Goal: Task Accomplishment & Management: Contribute content

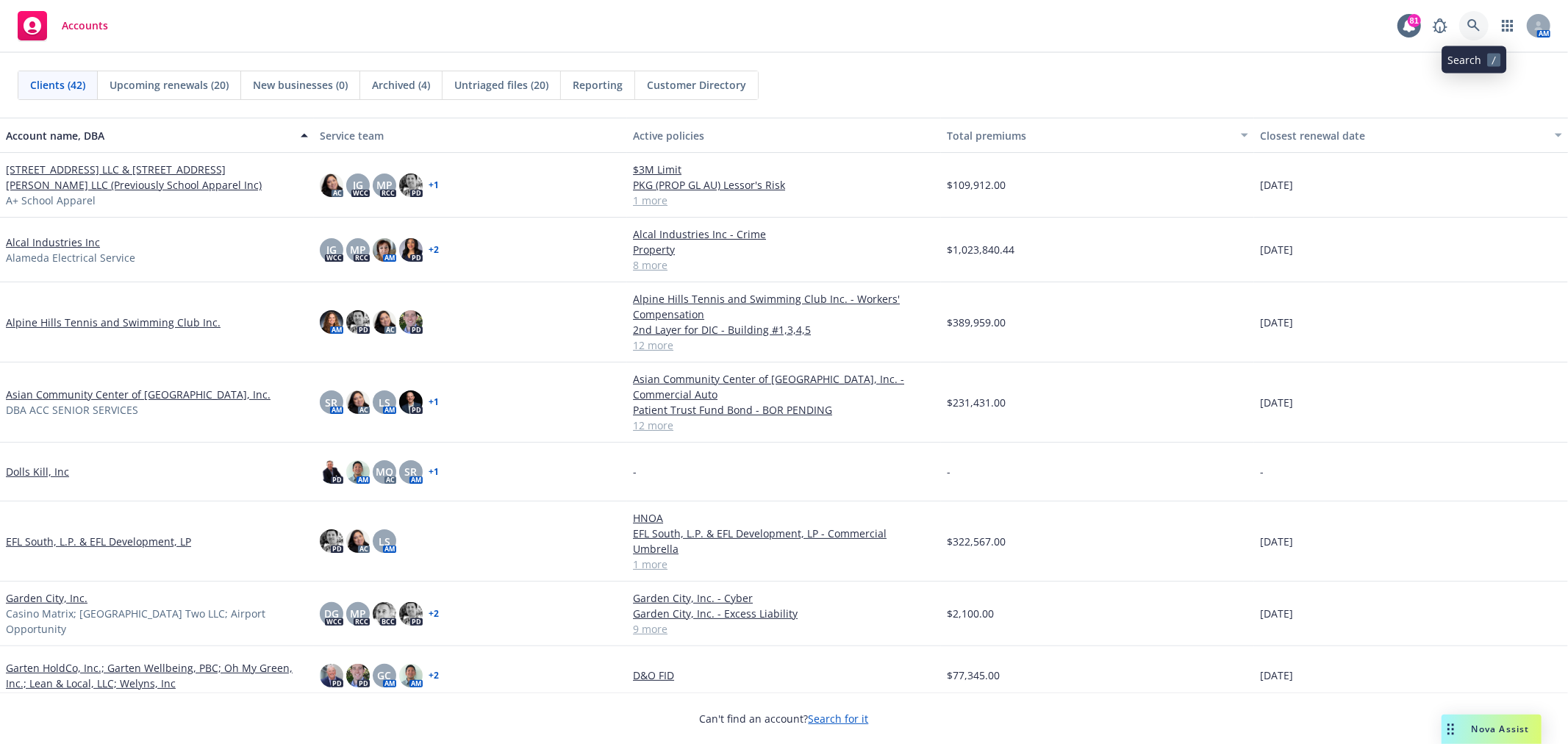
click at [1465, 21] on link at bounding box center [1473, 25] width 29 height 29
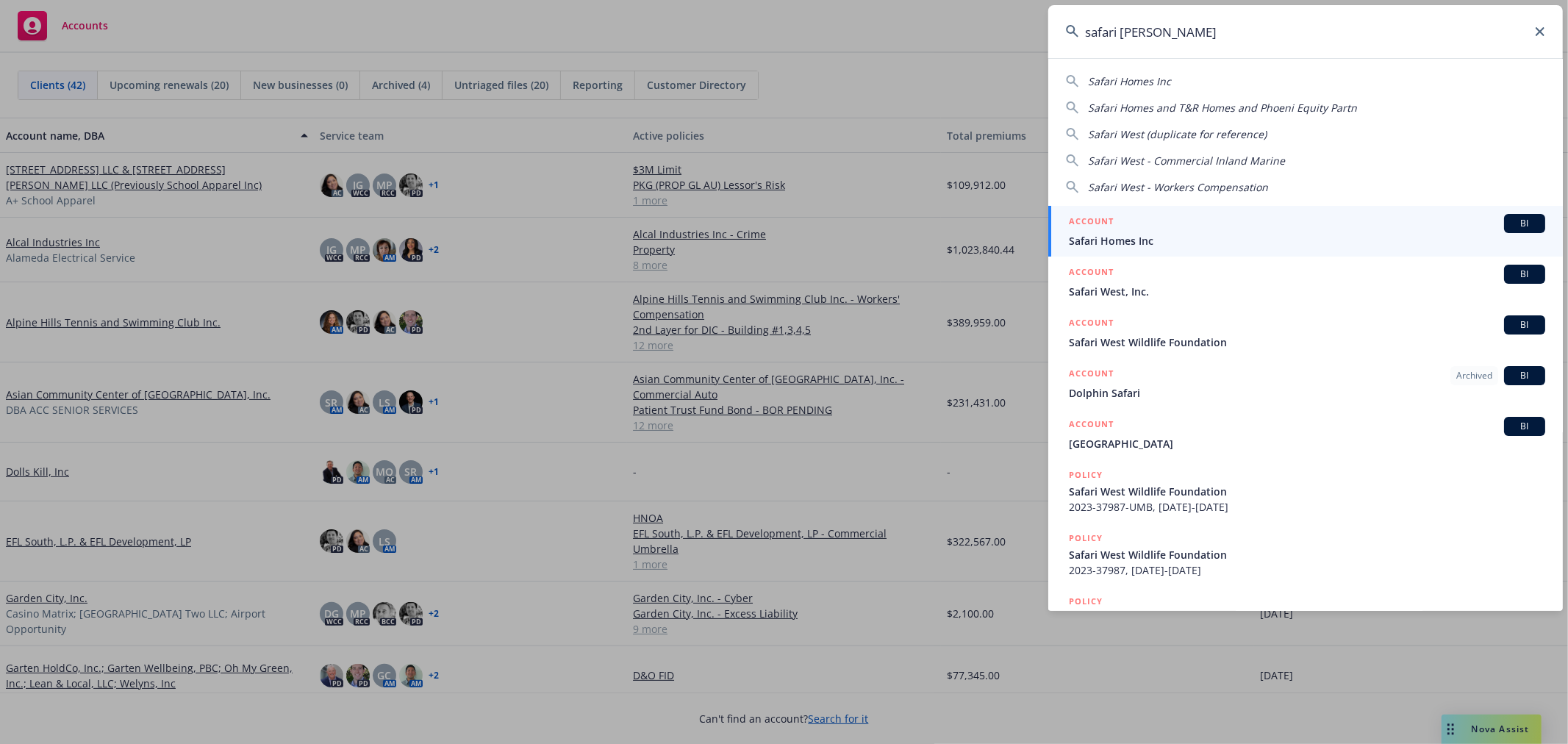
type input "safari west"
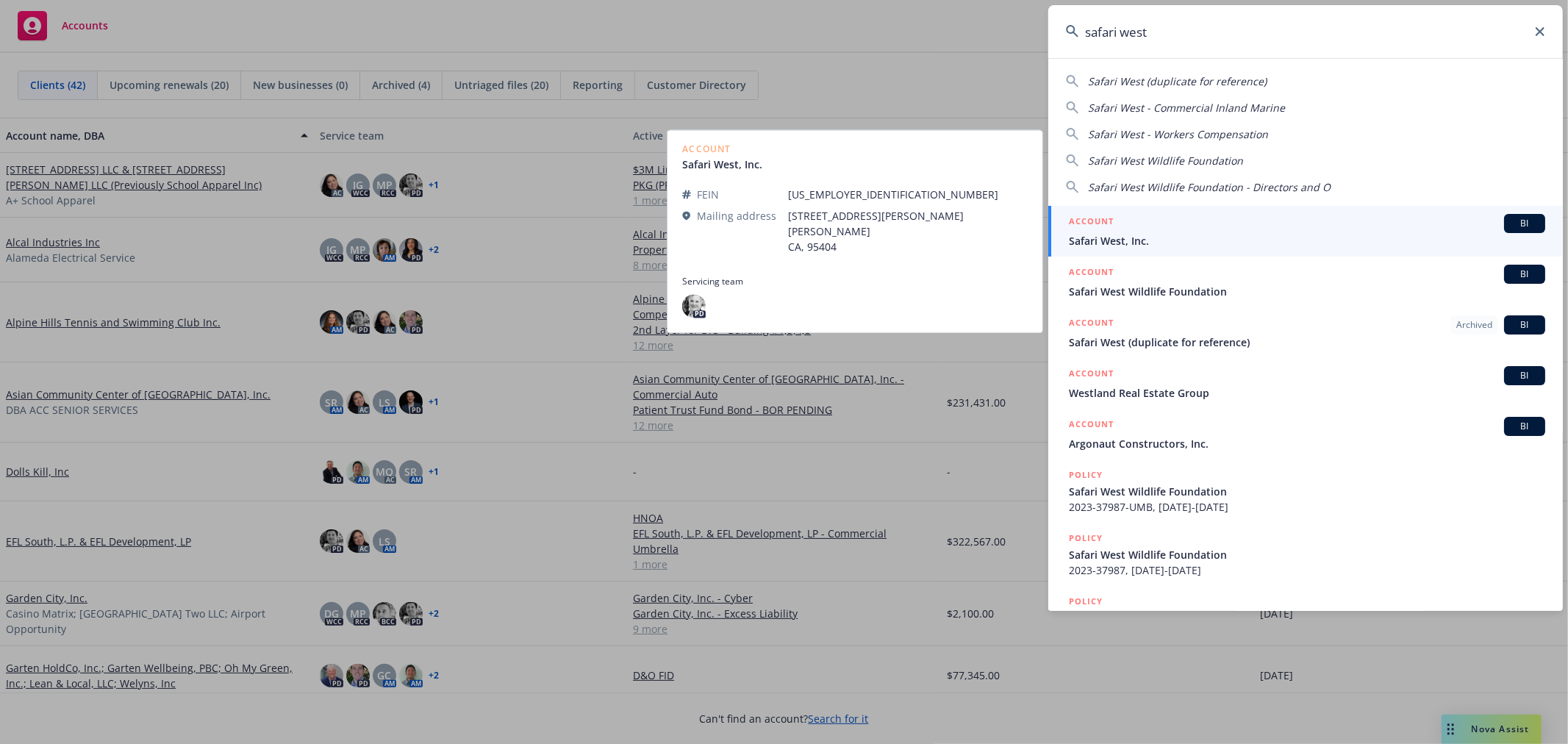
click at [1201, 239] on span "Safari West, Inc." at bounding box center [1306, 240] width 476 height 16
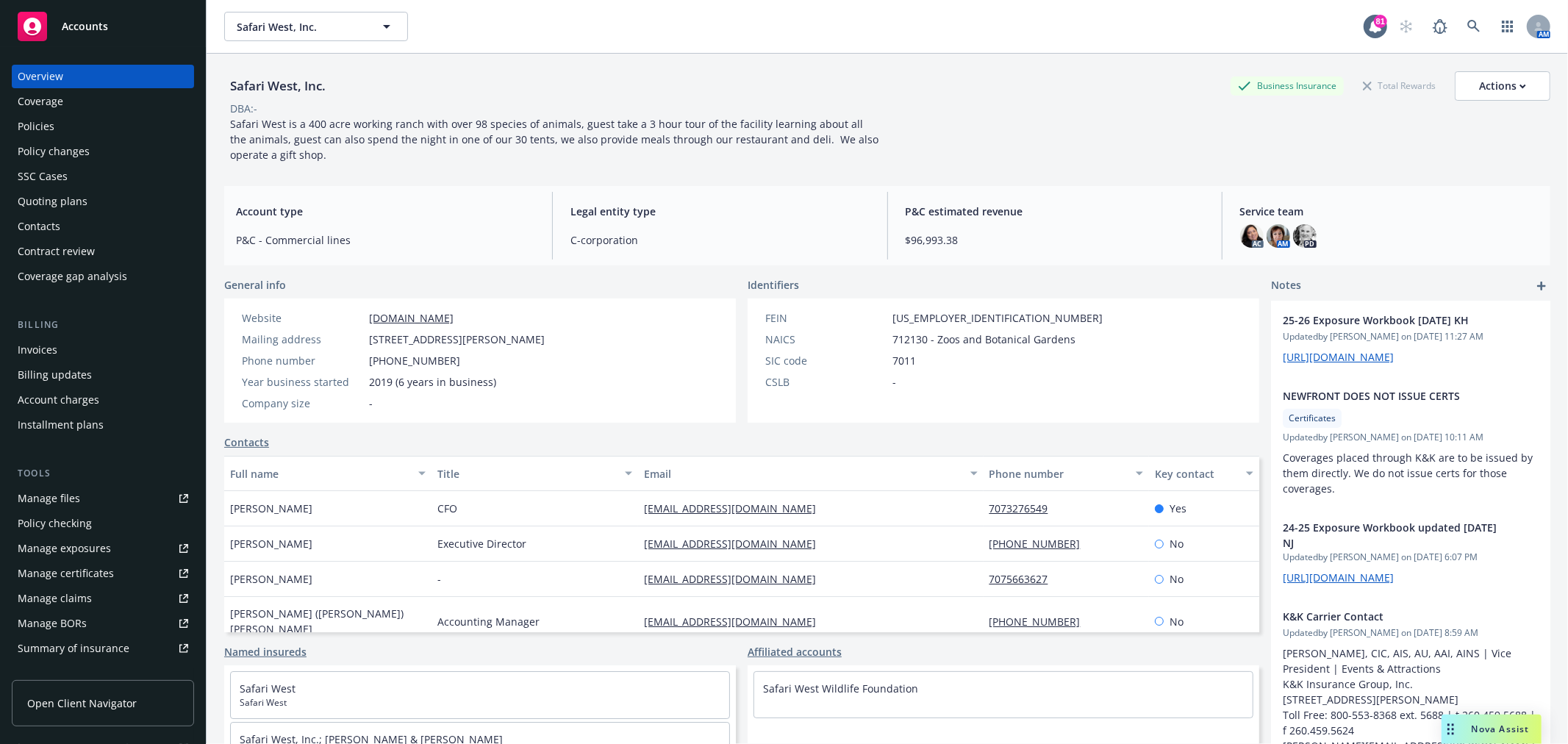
click at [64, 131] on div "Policies" at bounding box center [103, 126] width 171 height 23
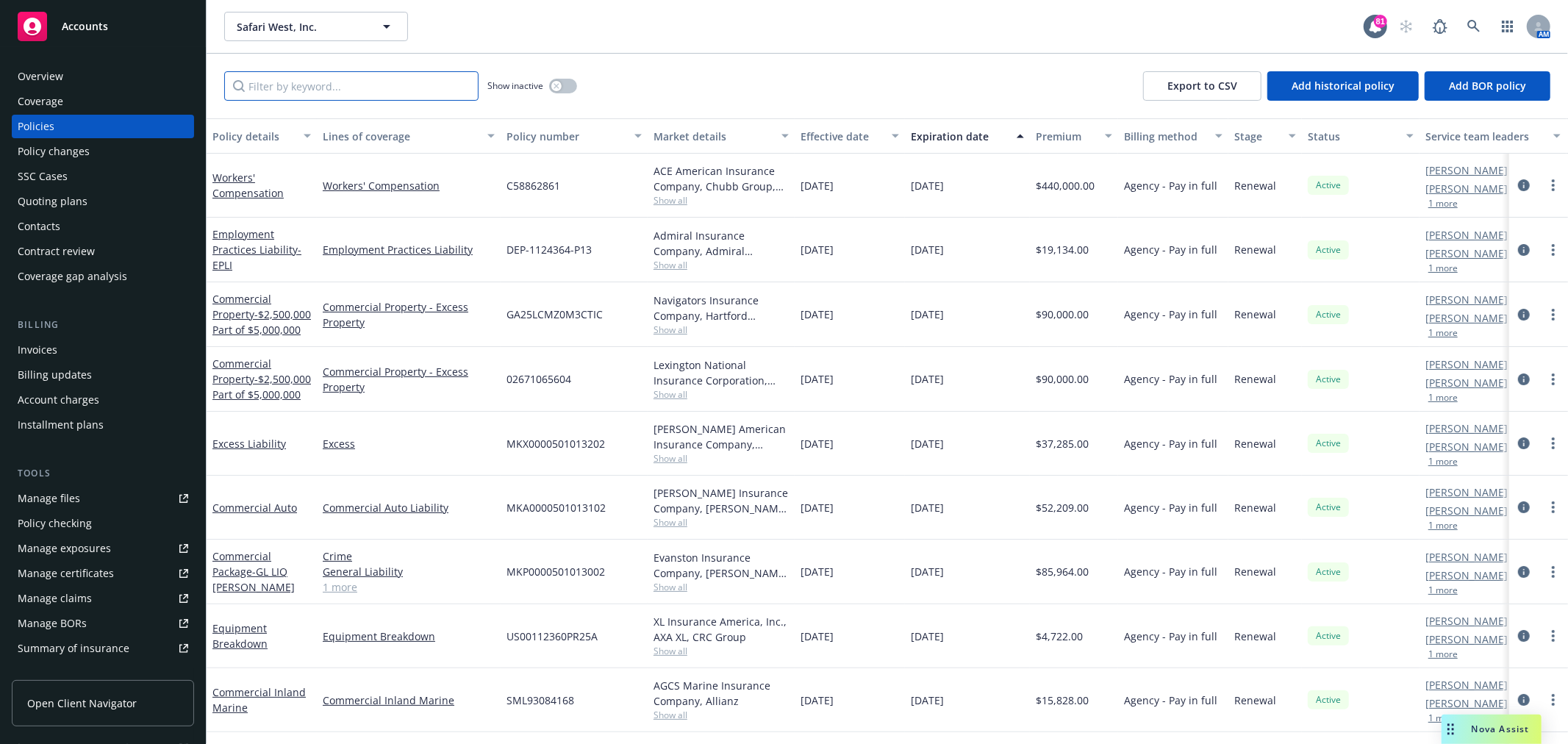
click at [379, 89] on input "Filter by keyword..." at bounding box center [351, 85] width 254 height 29
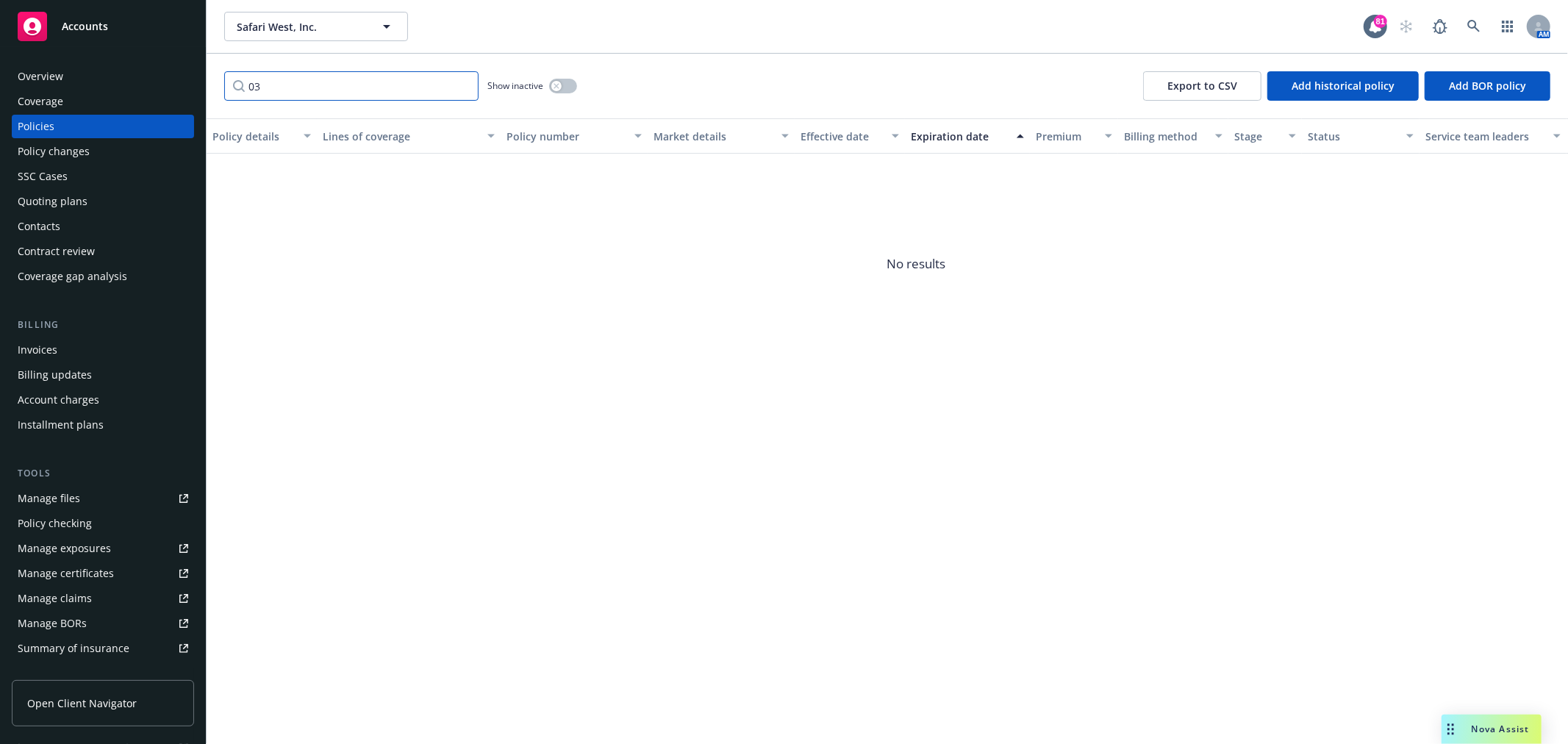
type input "0"
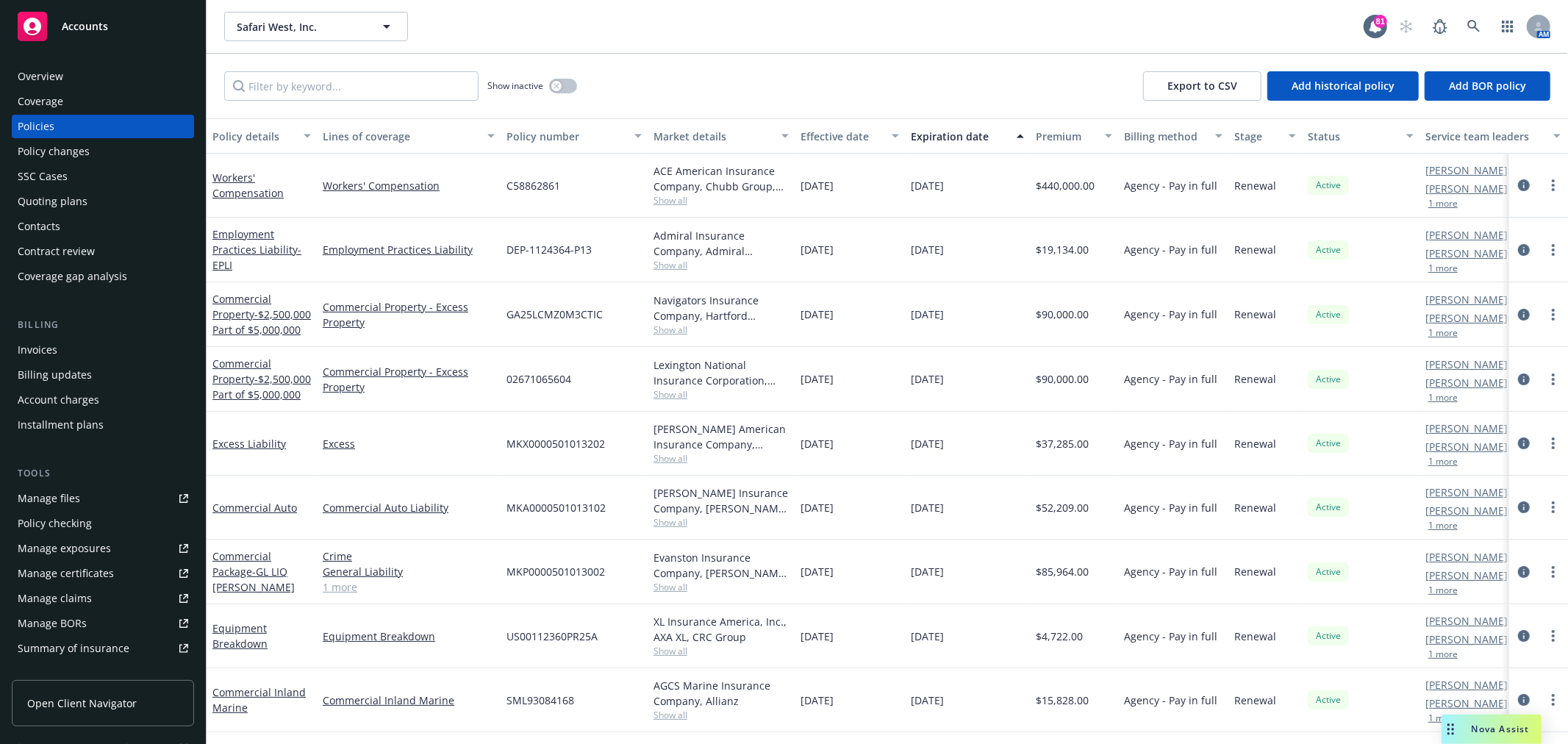
scroll to position [66, 0]
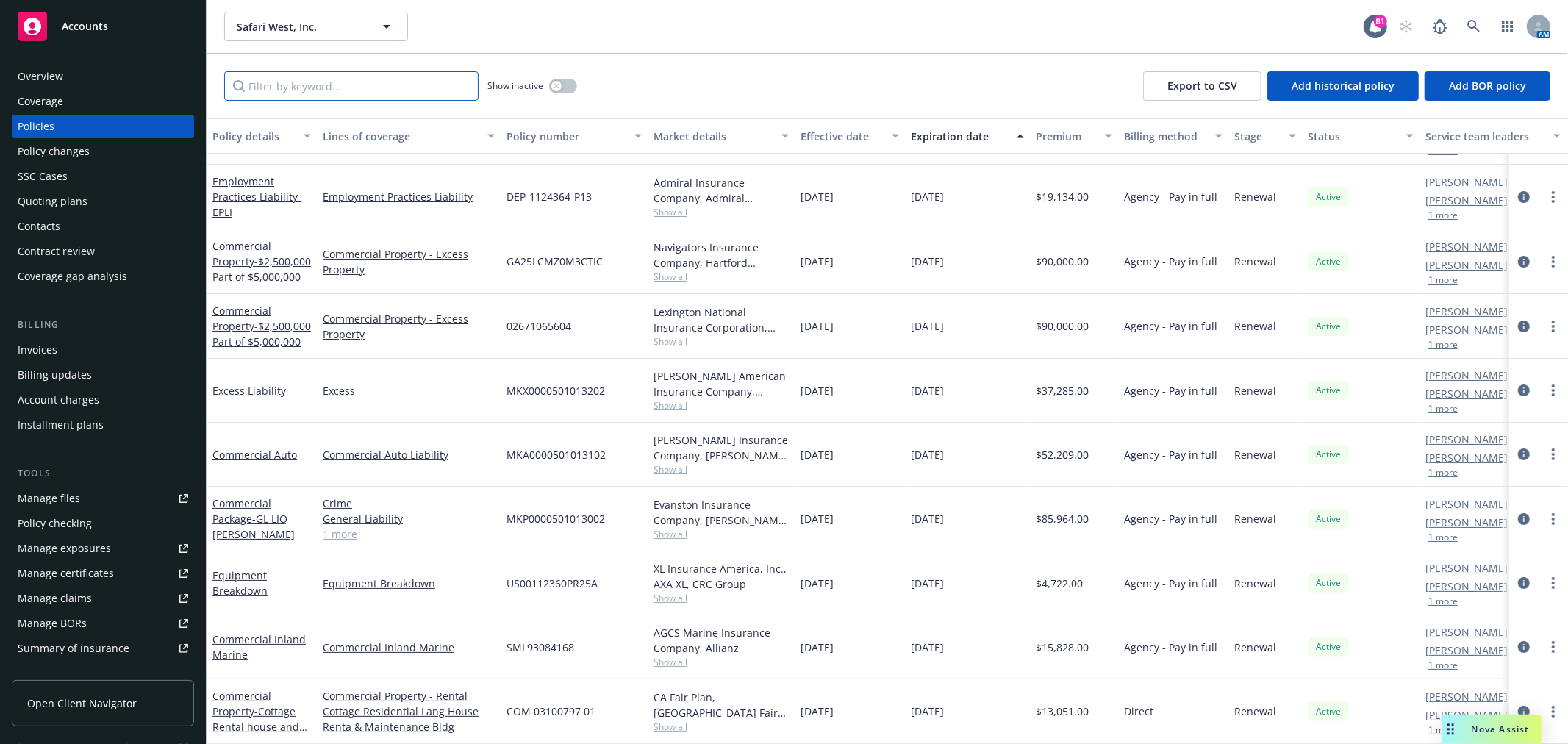
click at [296, 99] on input "Filter by keyword..." at bounding box center [351, 85] width 254 height 29
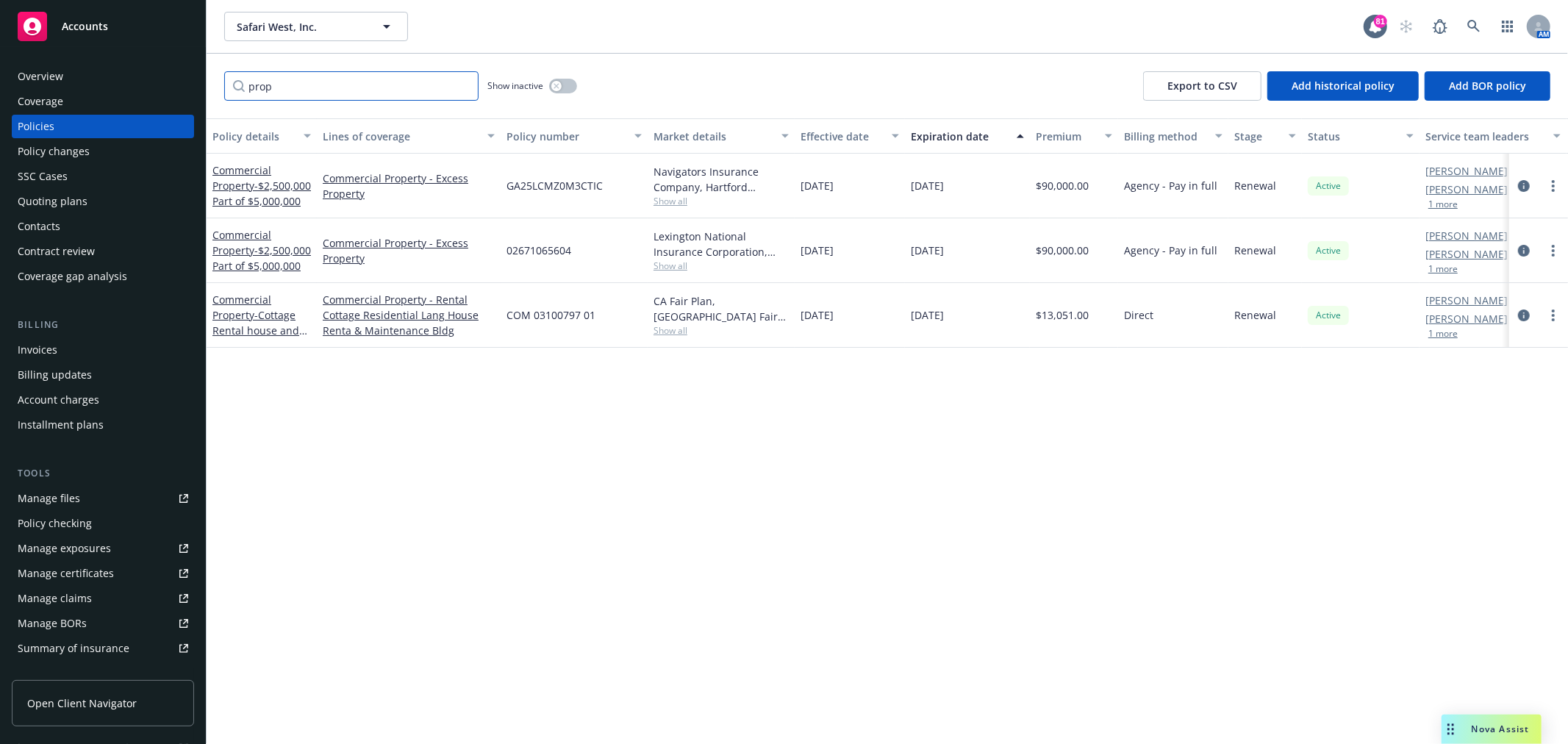
scroll to position [0, 0]
type input "prop"
click at [266, 316] on span "- Cottage Rental house and maintenance bldg" at bounding box center [259, 331] width 94 height 45
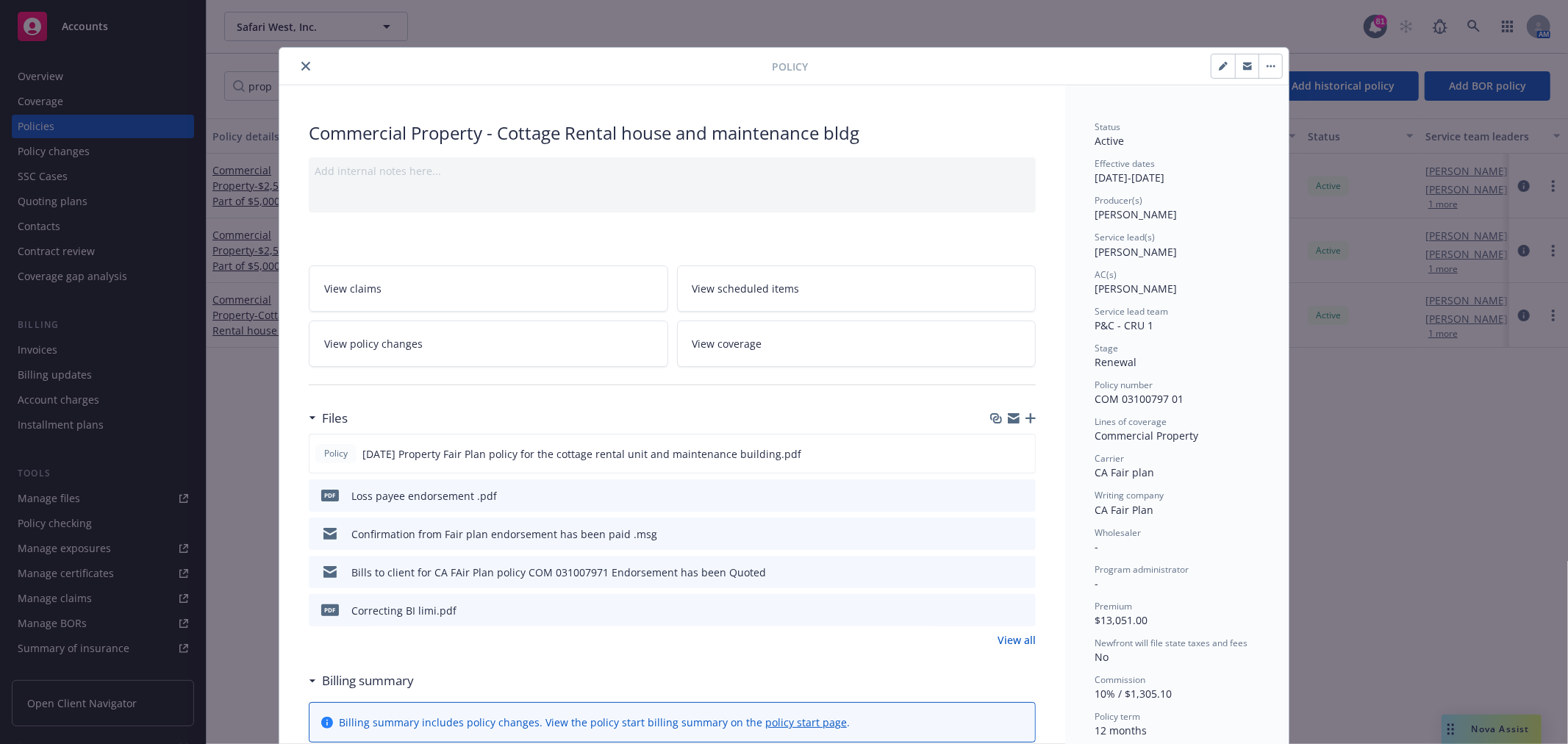
click at [483, 351] on link "View policy changes" at bounding box center [489, 344] width 359 height 46
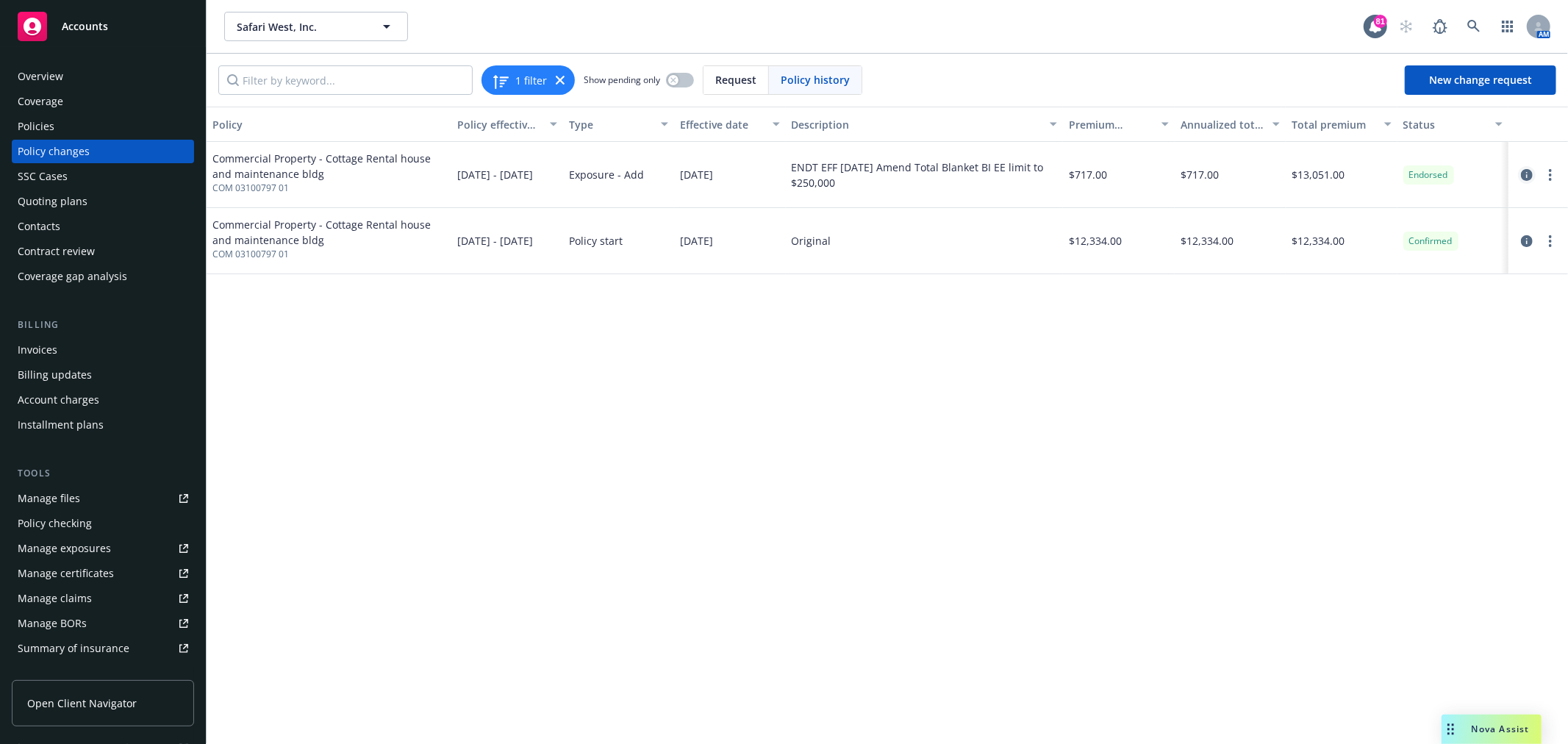
click at [1525, 173] on icon "circleInformation" at bounding box center [1527, 175] width 12 height 12
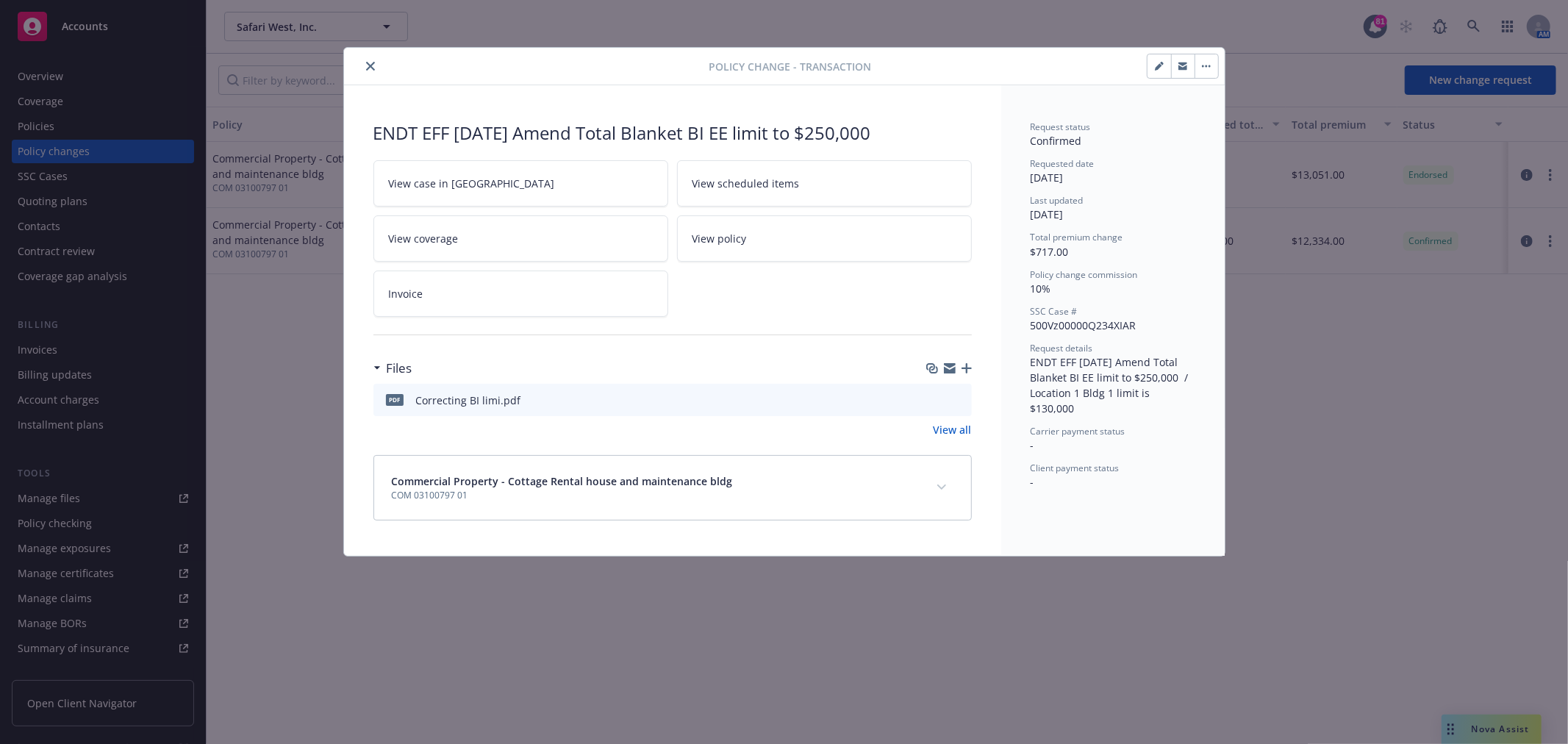
click at [953, 397] on icon "preview file" at bounding box center [958, 399] width 13 height 10
click at [370, 64] on icon "close" at bounding box center [370, 66] width 9 height 9
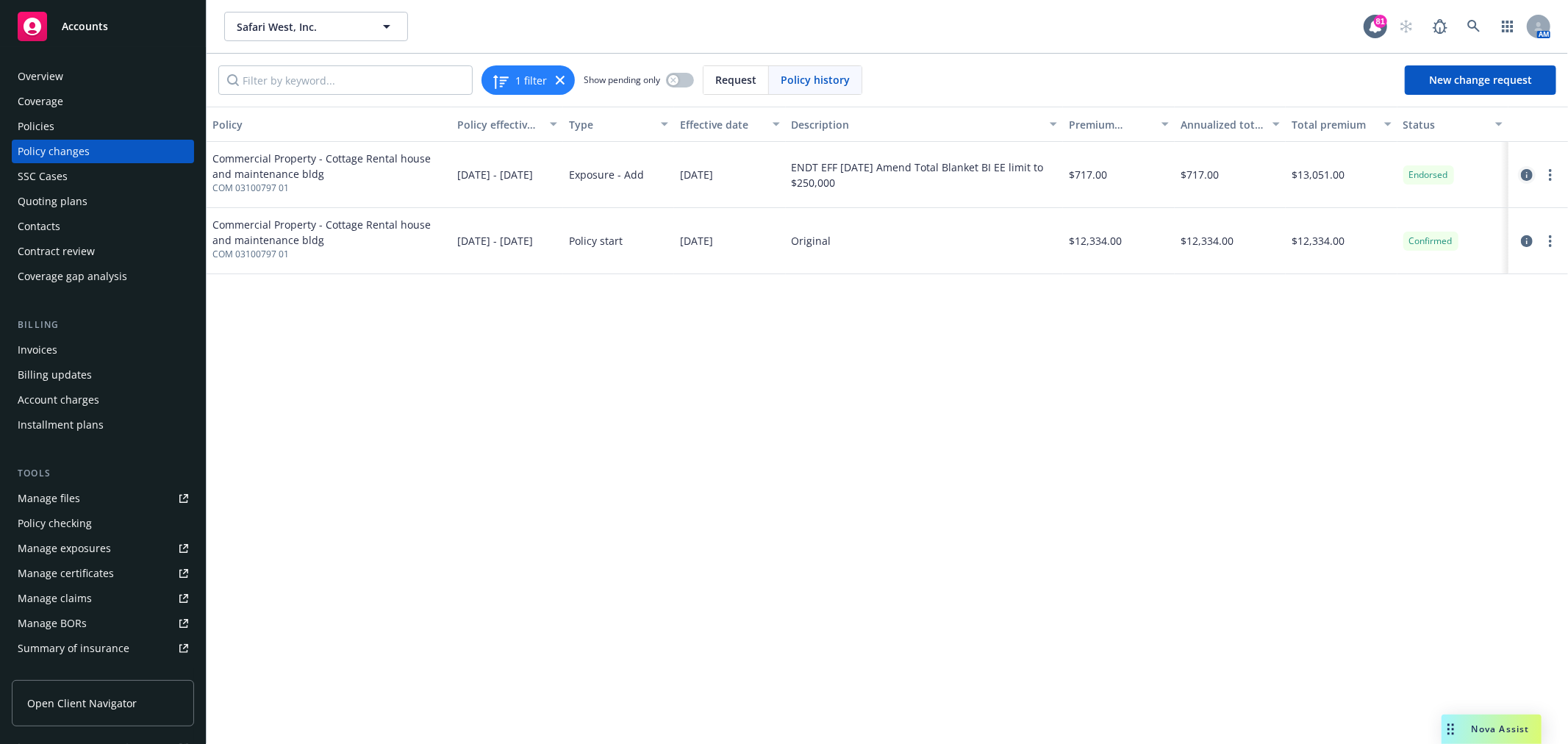
click at [1527, 171] on icon "circleInformation" at bounding box center [1527, 175] width 12 height 12
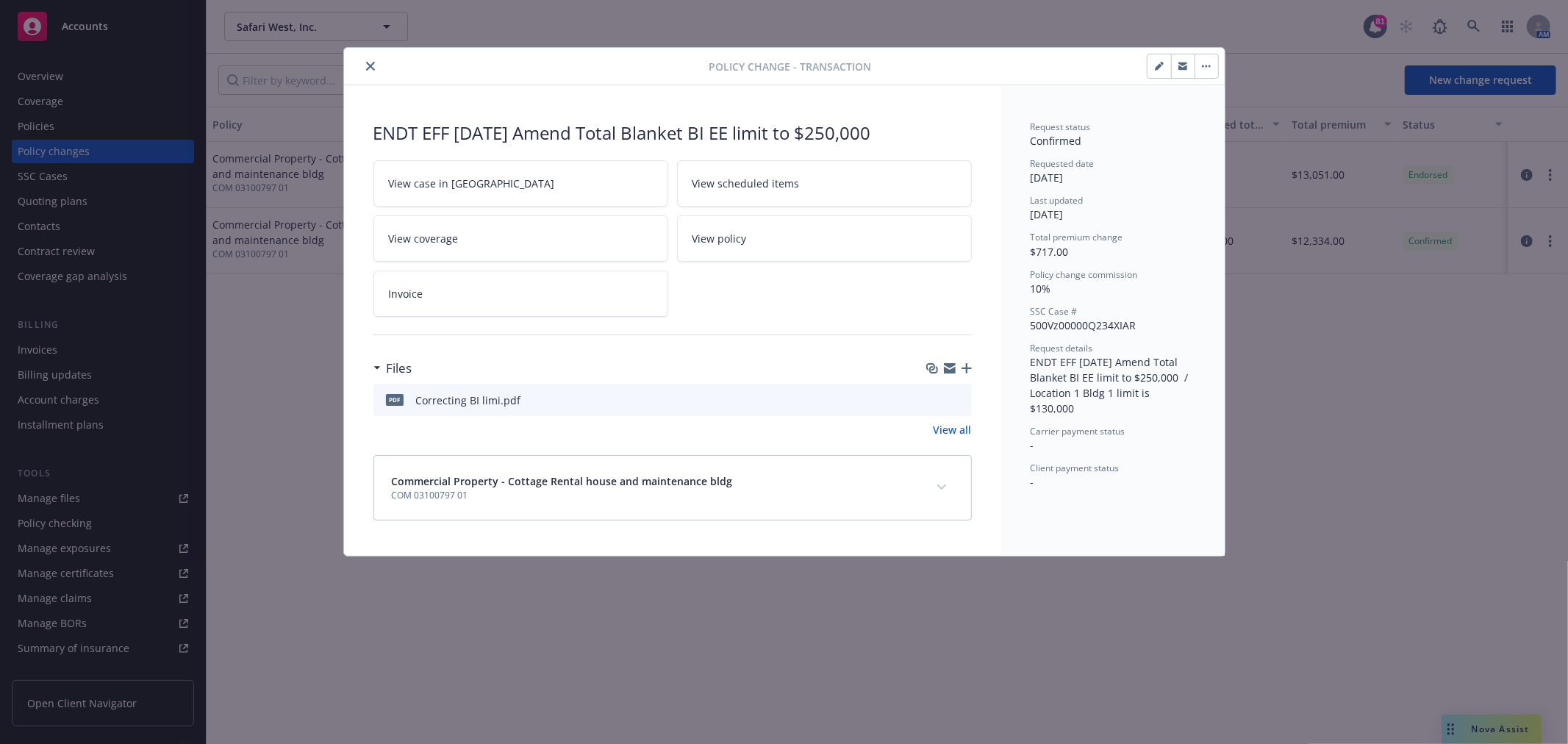
click at [967, 364] on icon "button" at bounding box center [967, 368] width 10 height 10
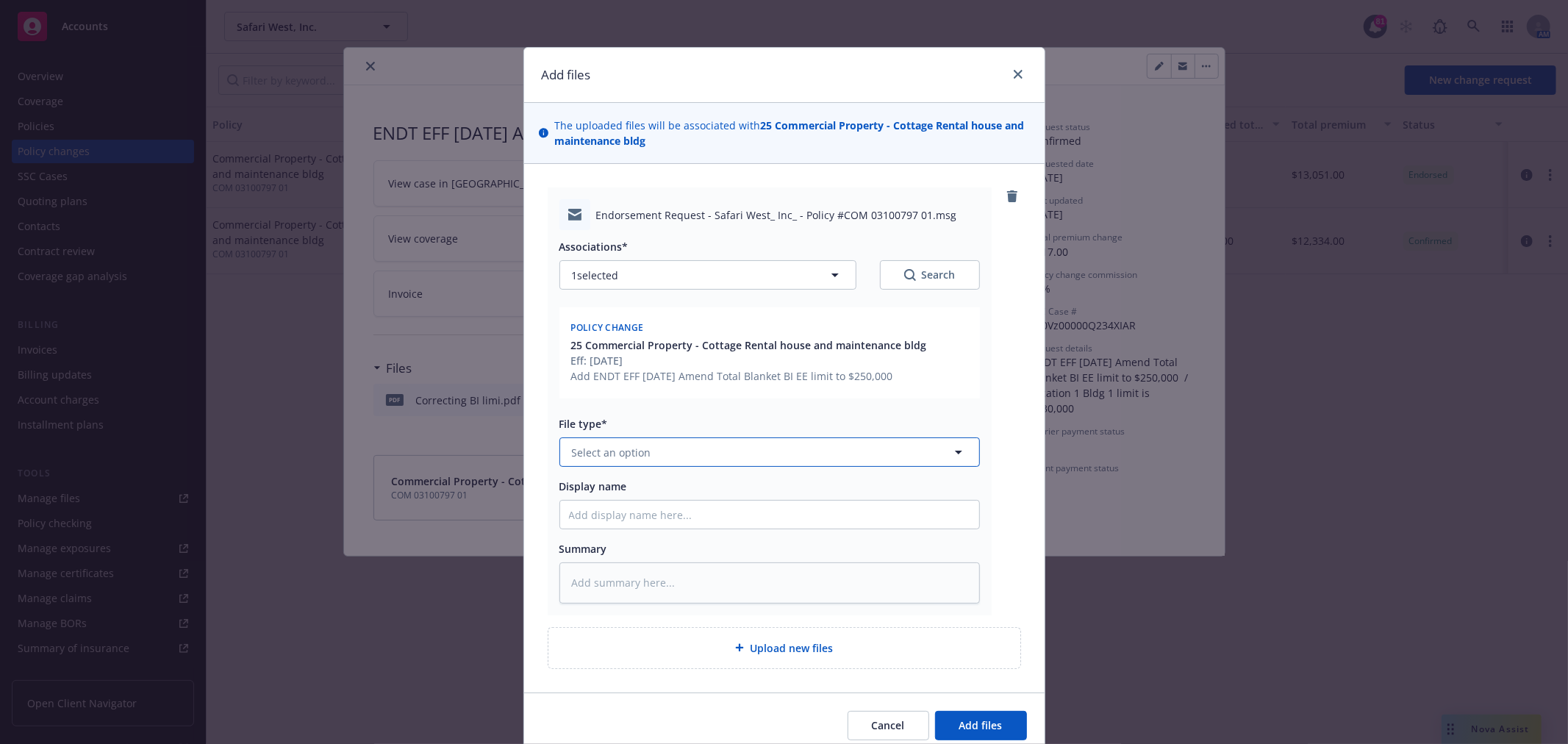
click at [626, 456] on span "Select an option" at bounding box center [611, 452] width 80 height 16
type input "t"
type input "e"
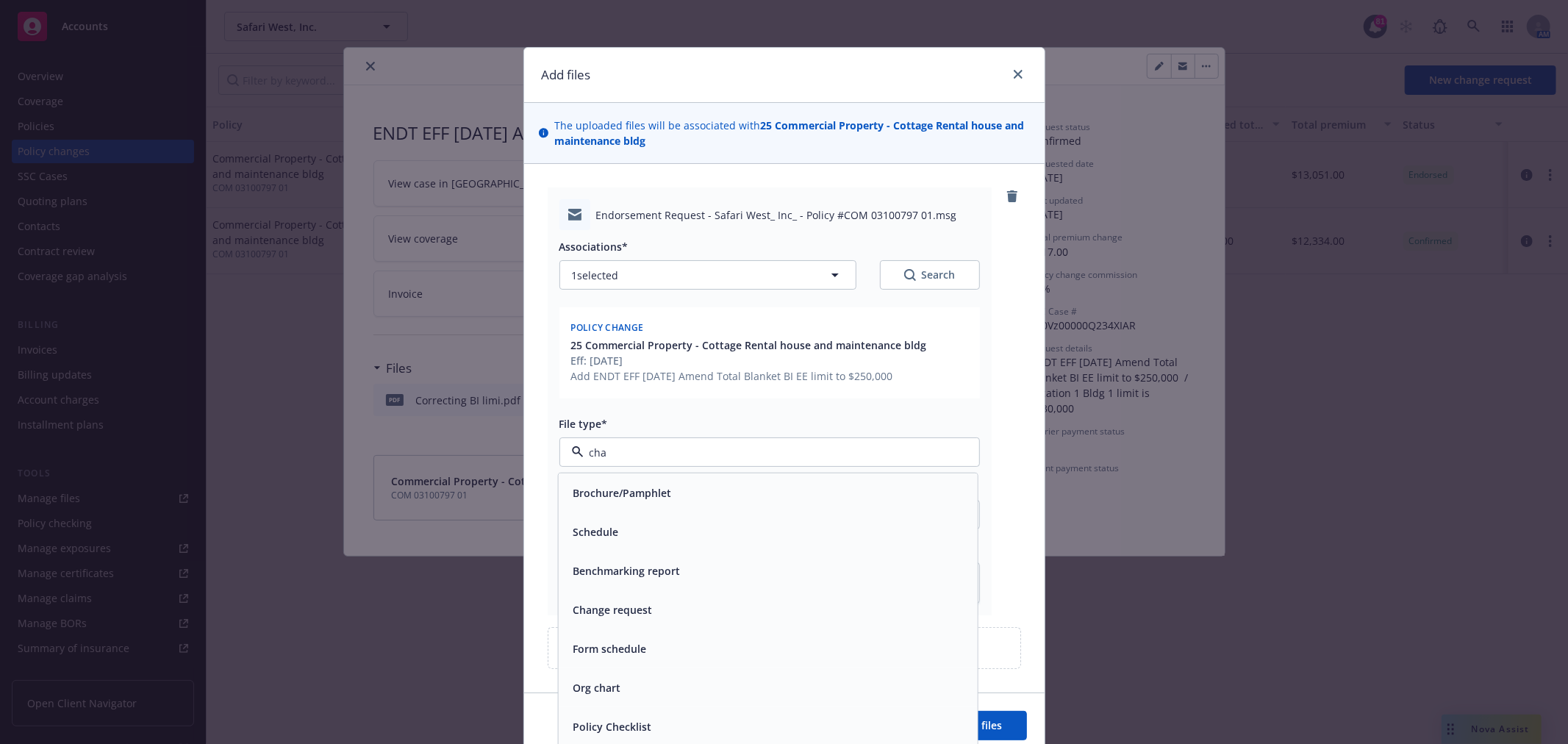
type input "chan"
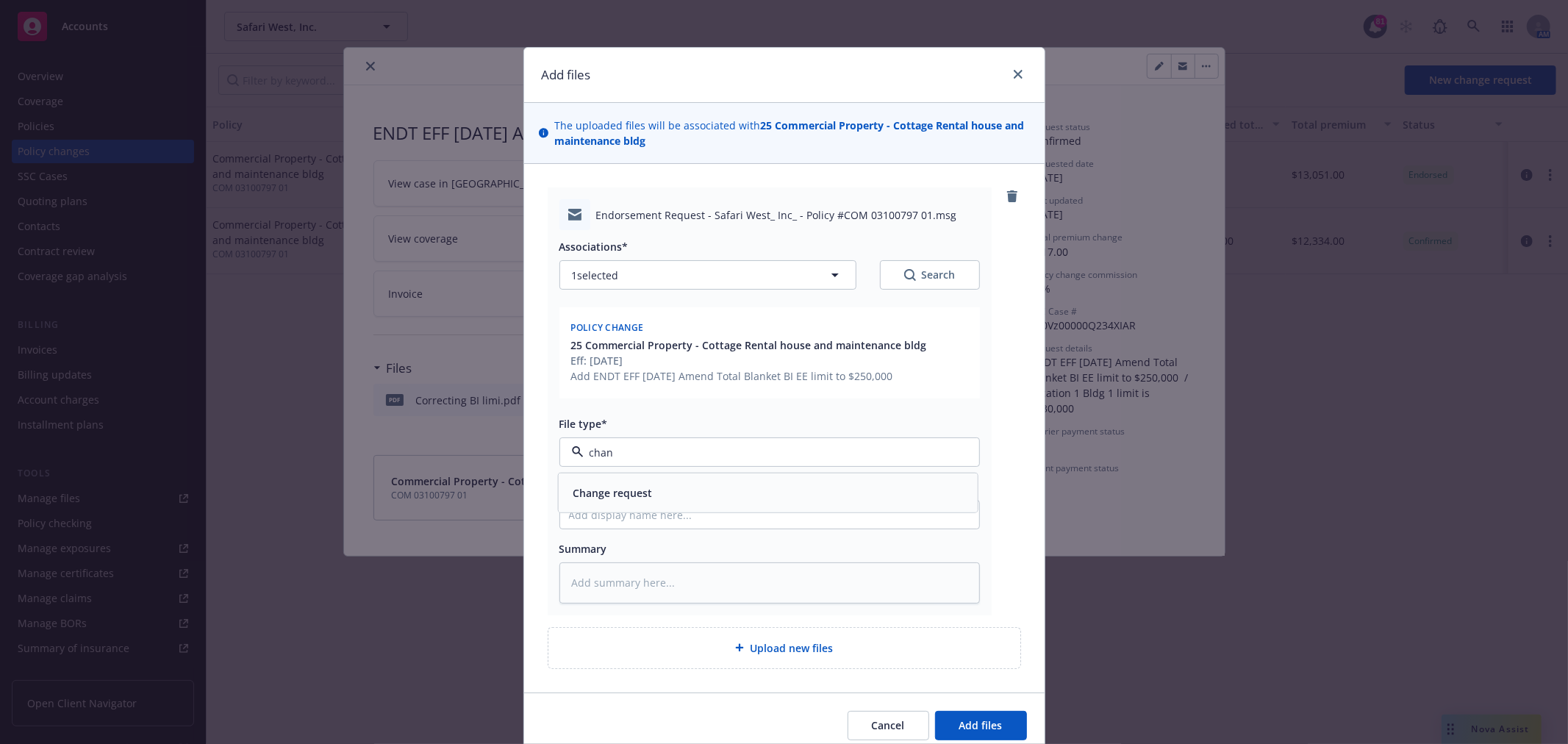
click at [627, 504] on div "Change request" at bounding box center [768, 492] width 419 height 39
click at [637, 513] on input "Display name" at bounding box center [770, 515] width 419 height 28
type textarea "x"
type input "To"
type textarea "x"
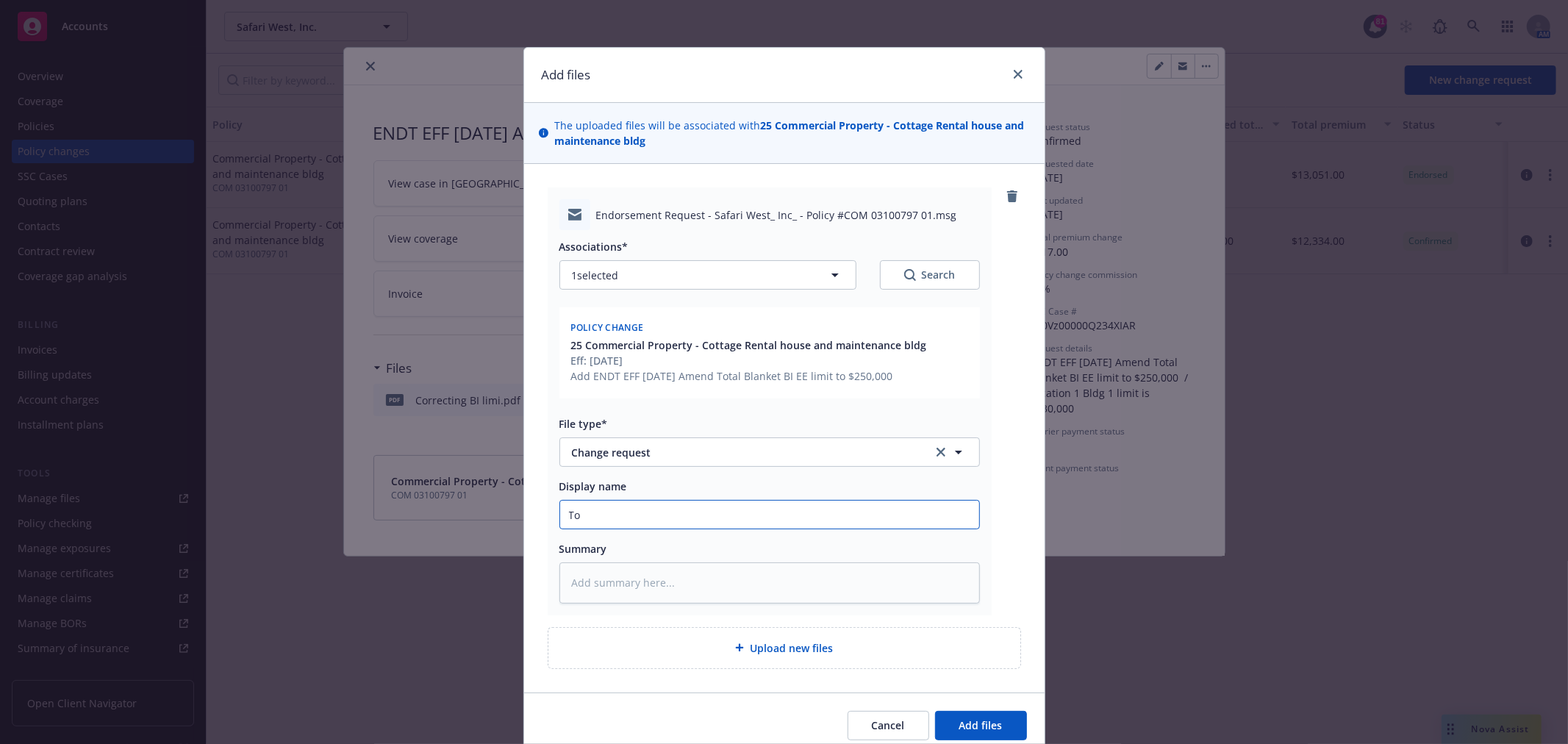
type input "To"
type textarea "x"
type input "To C"
type textarea "x"
type input "To Ca"
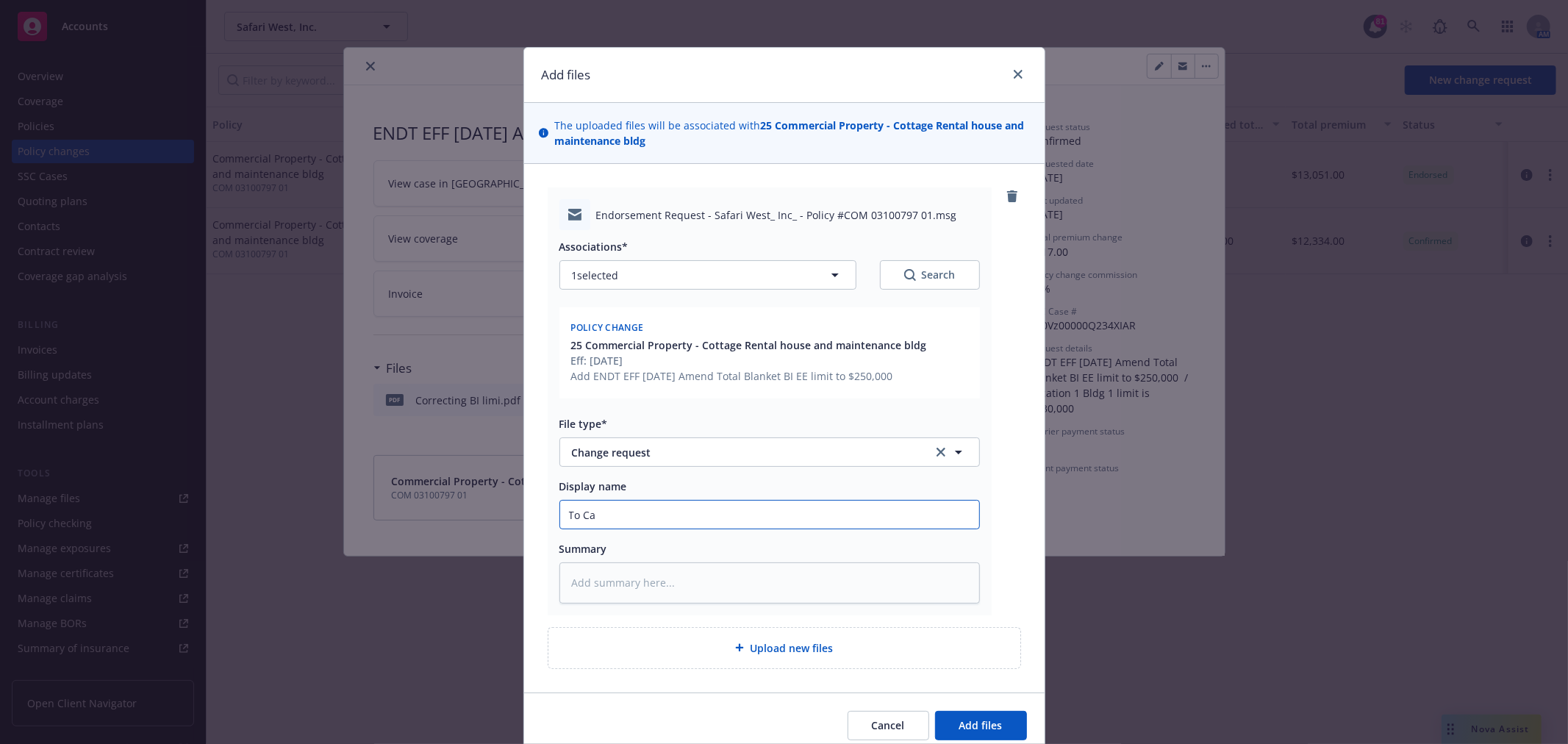
type textarea "x"
type input "To Car"
type textarea "x"
type input "To Carr"
type textarea "x"
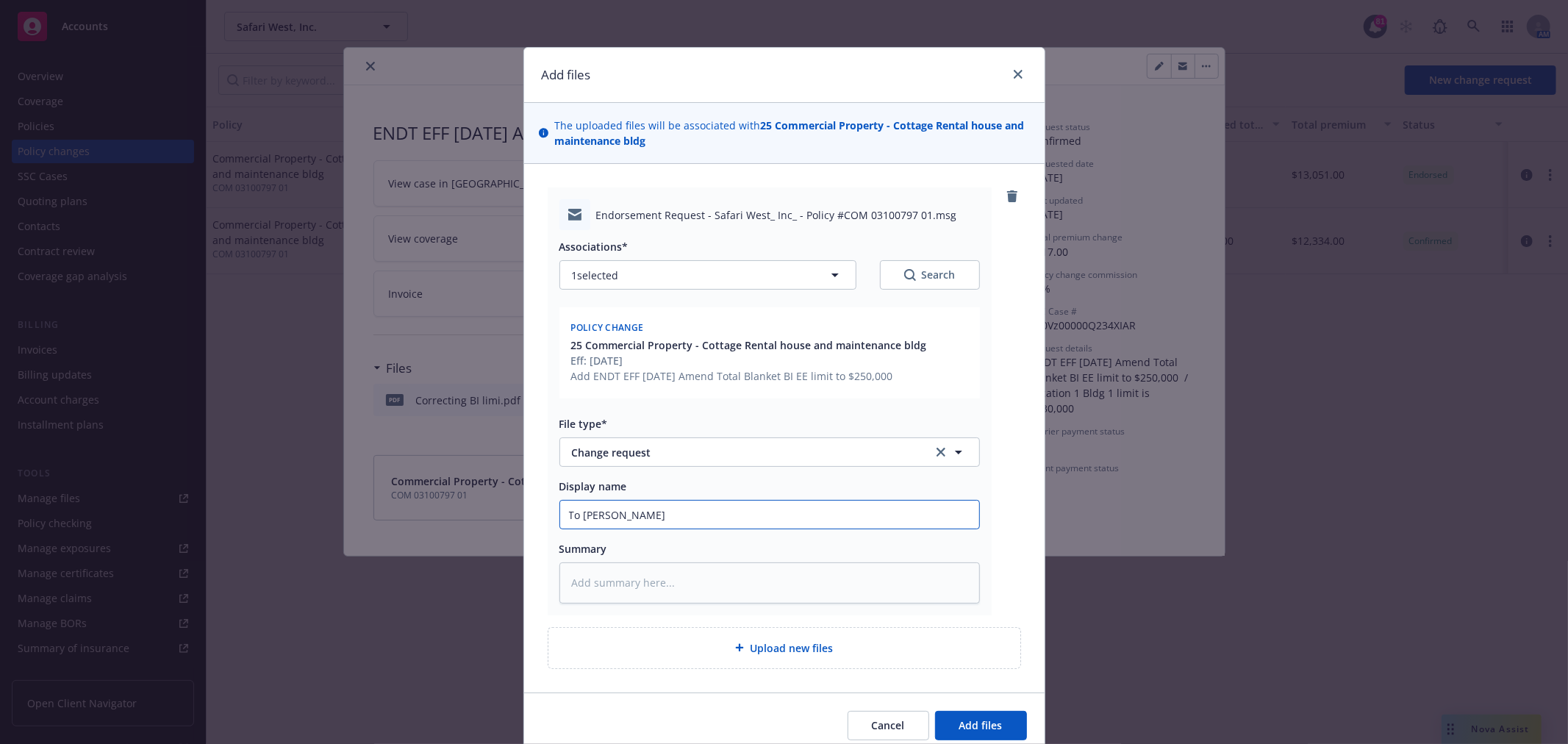
type input "To Carri"
type textarea "x"
type input "To Carrie"
type textarea "x"
type input "To Carrier"
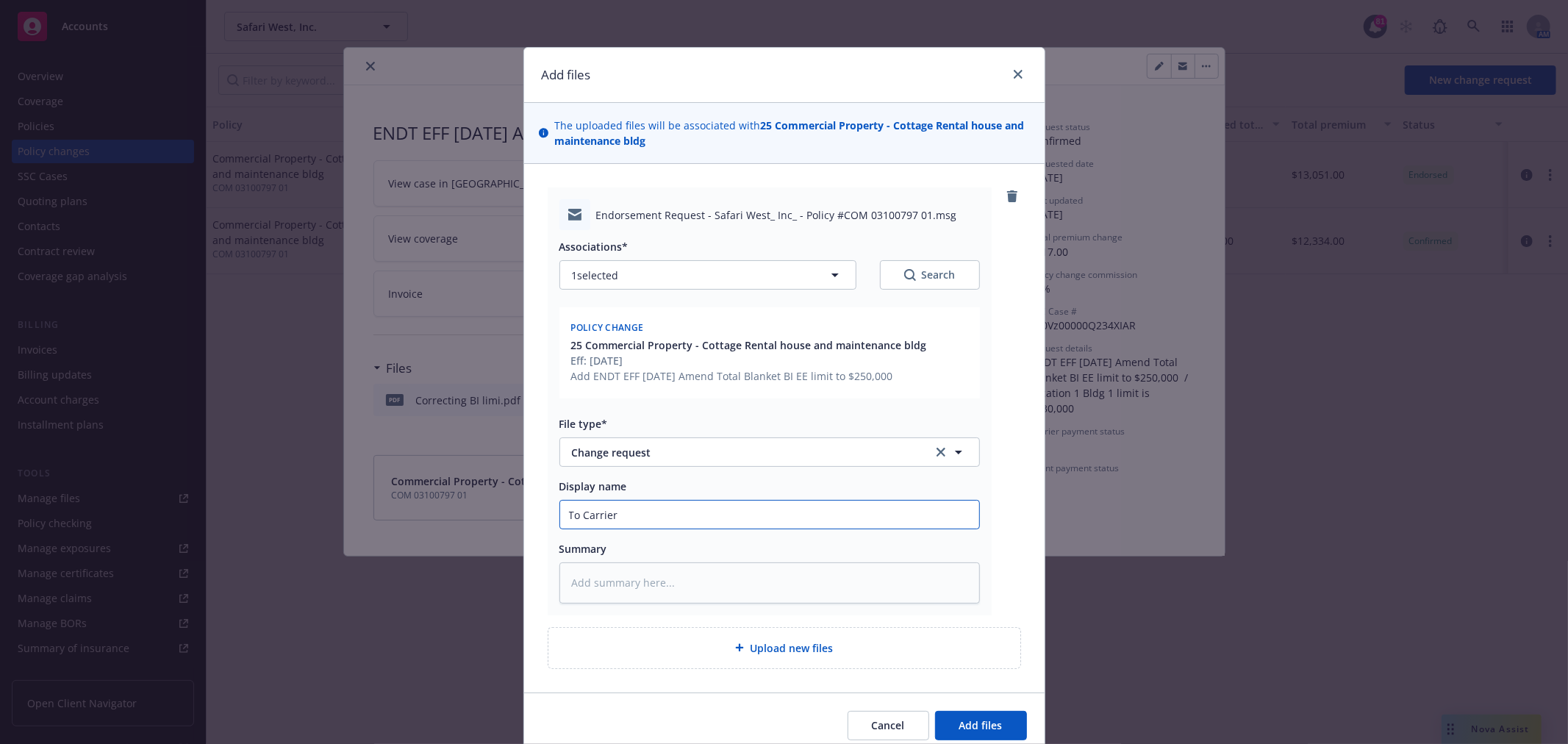
type textarea "x"
type input "To Carrier"
type textarea "x"
type input "To Carrier -"
type textarea "x"
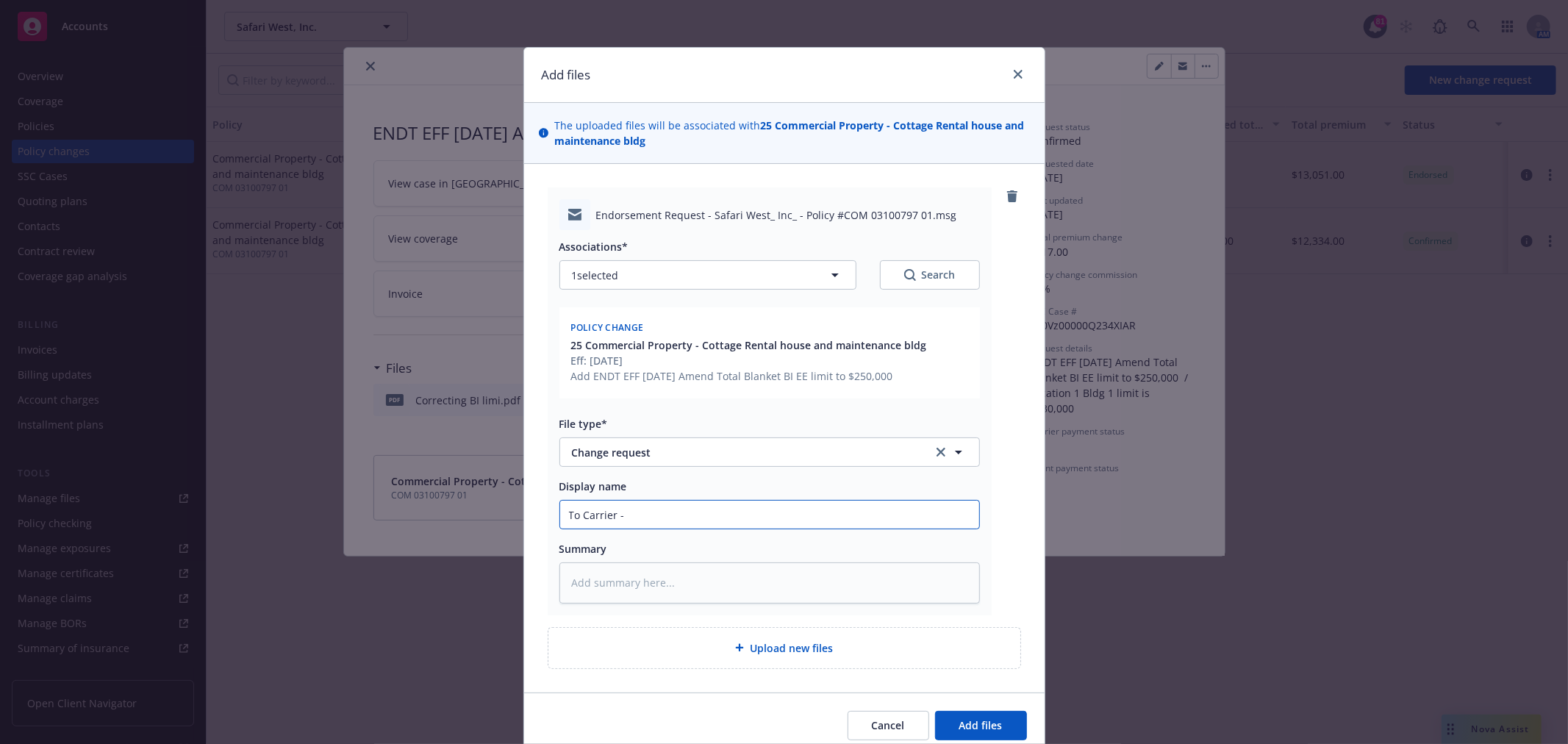
type input "To Carrier -"
click at [776, 515] on input "To Carrier -" at bounding box center [770, 515] width 419 height 28
paste input "Amend Total Blanket BI EE limit to $250,000 / Location 1 Bldg 1 limit is $130,0…"
type textarea "x"
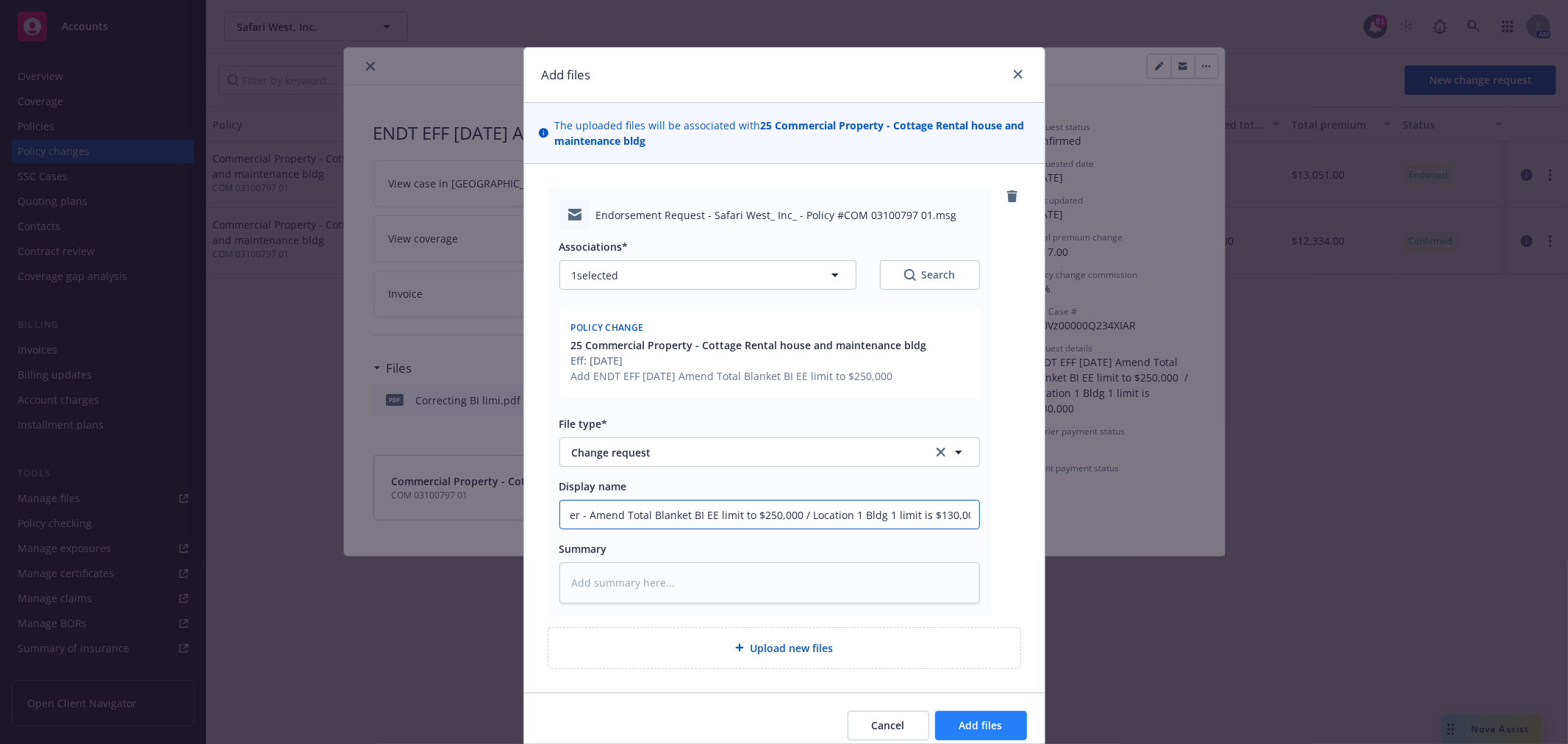
type input "To Carrier - Amend Total Blanket BI EE limit to $250,000 / Location 1 Bldg 1 li…"
click at [968, 723] on span "Add files" at bounding box center [981, 725] width 43 height 14
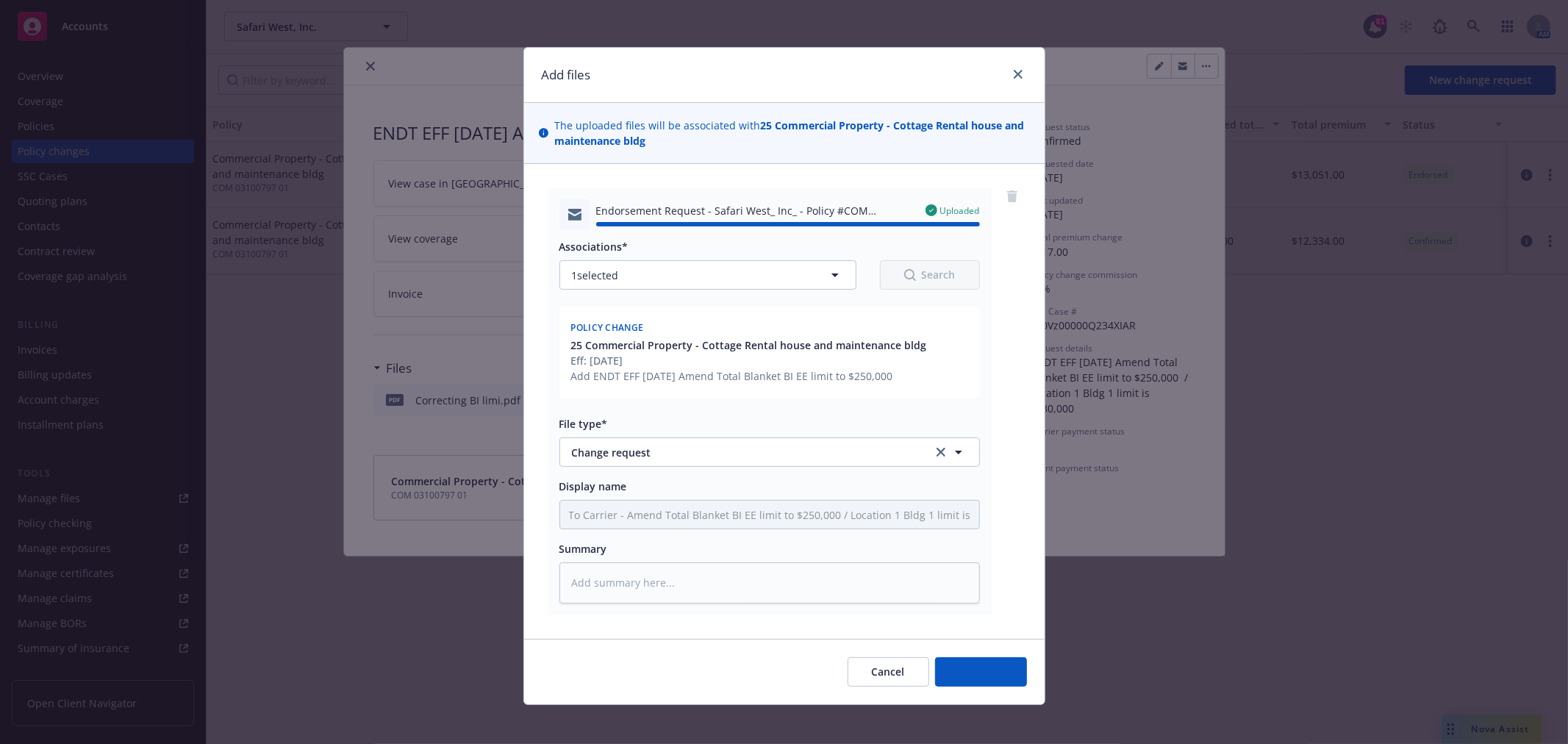
type textarea "x"
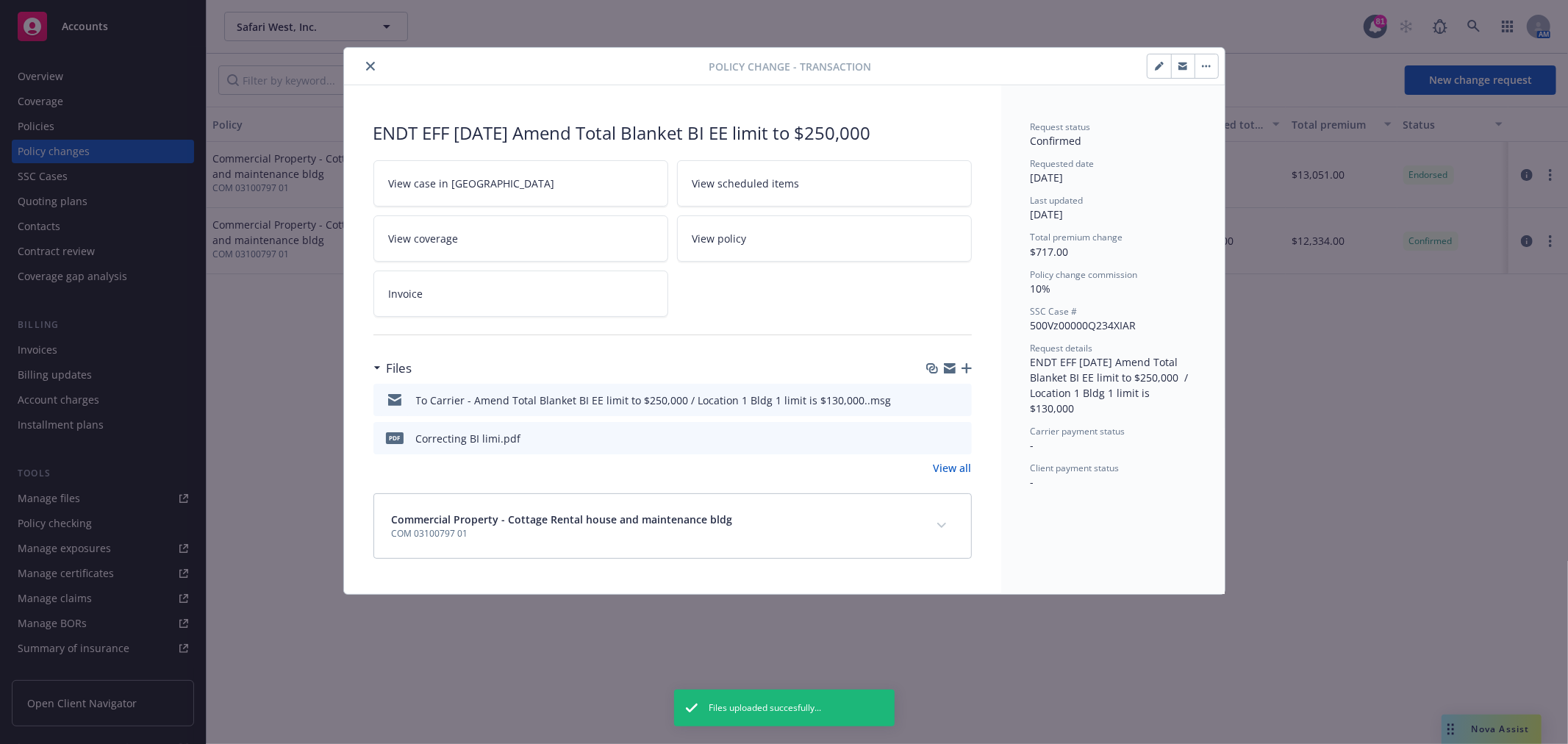
click at [537, 188] on link "View case in SSC" at bounding box center [521, 183] width 295 height 46
click at [369, 63] on icon "close" at bounding box center [370, 66] width 9 height 9
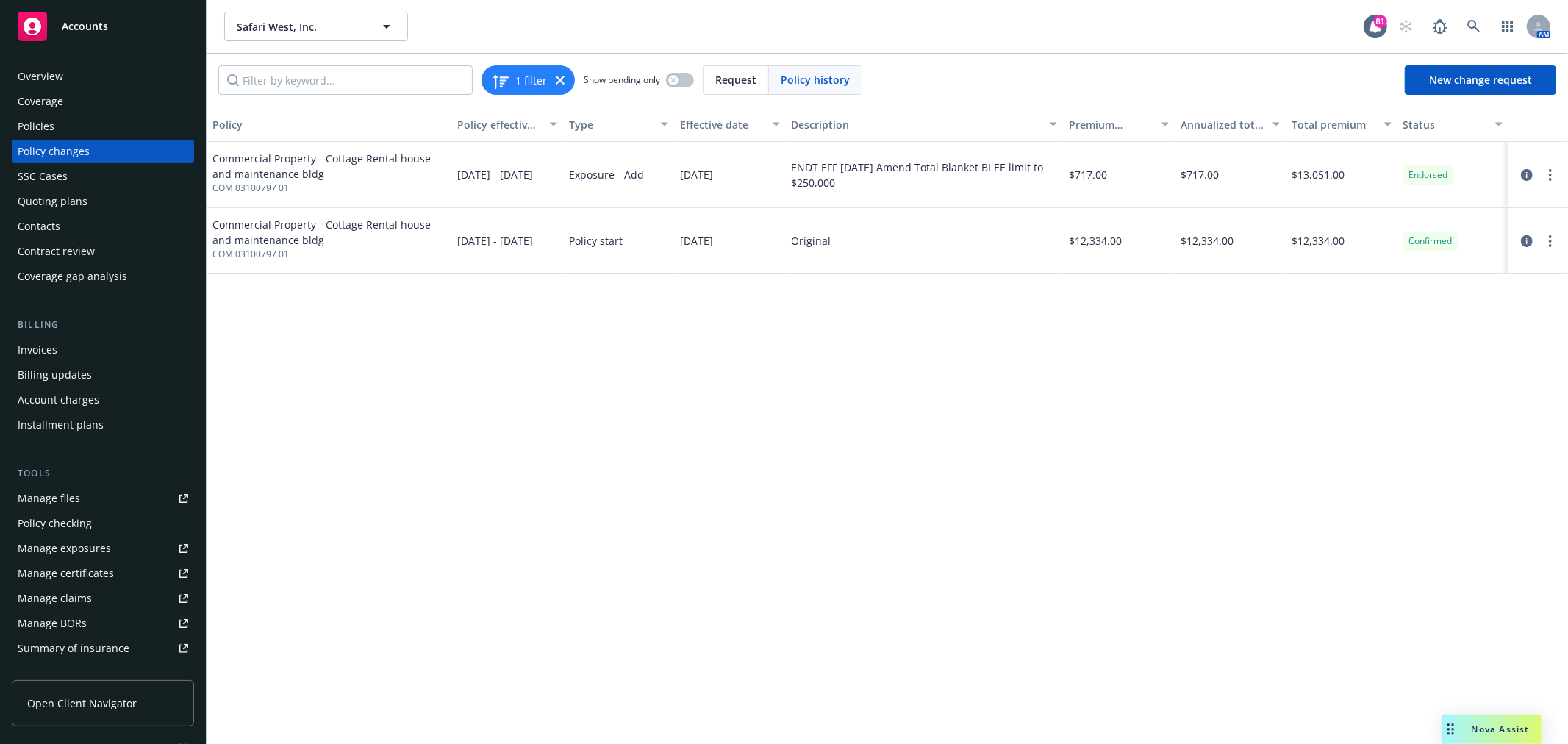
click at [86, 122] on div "Policies" at bounding box center [103, 126] width 171 height 23
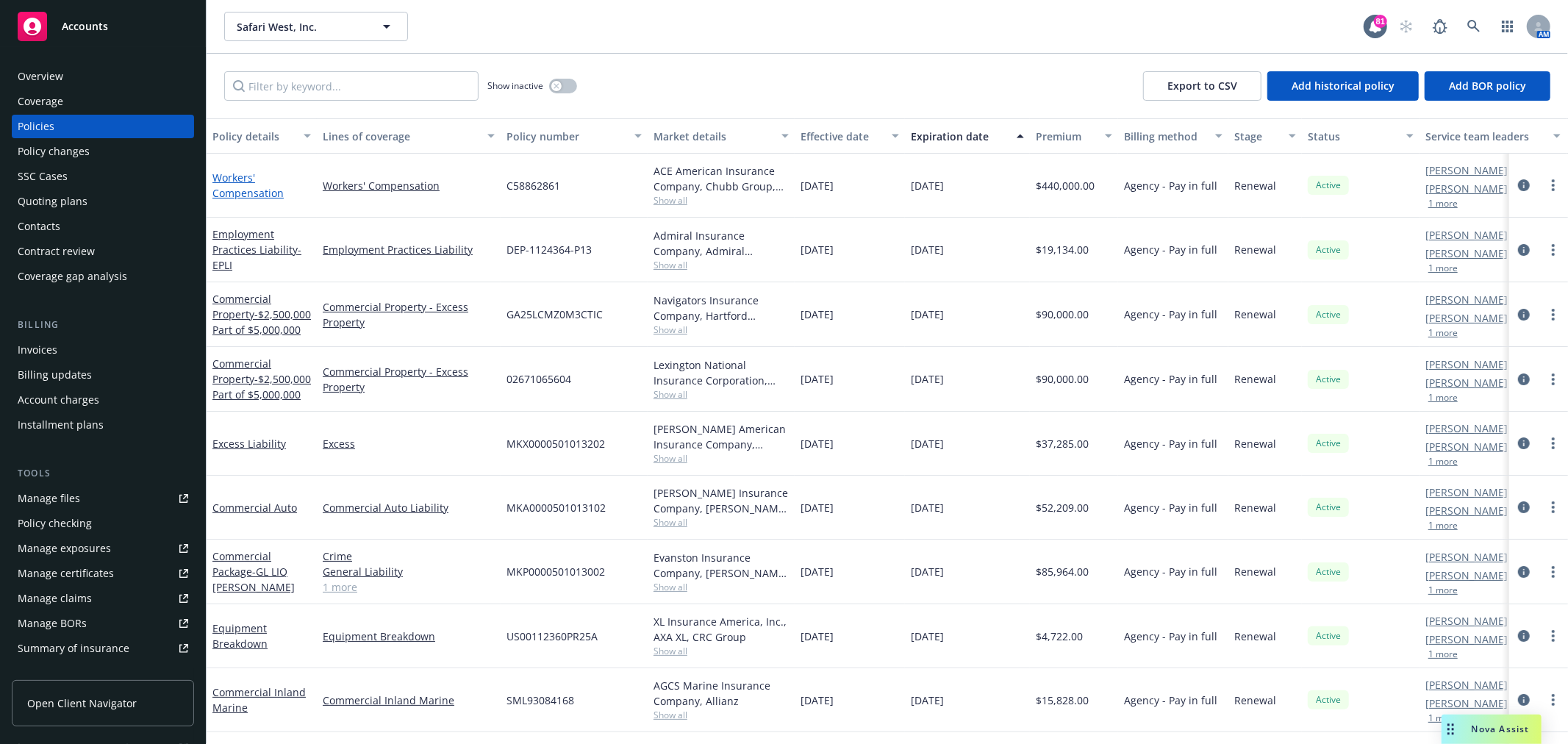
click at [229, 187] on link "Workers' Compensation" at bounding box center [248, 185] width 71 height 29
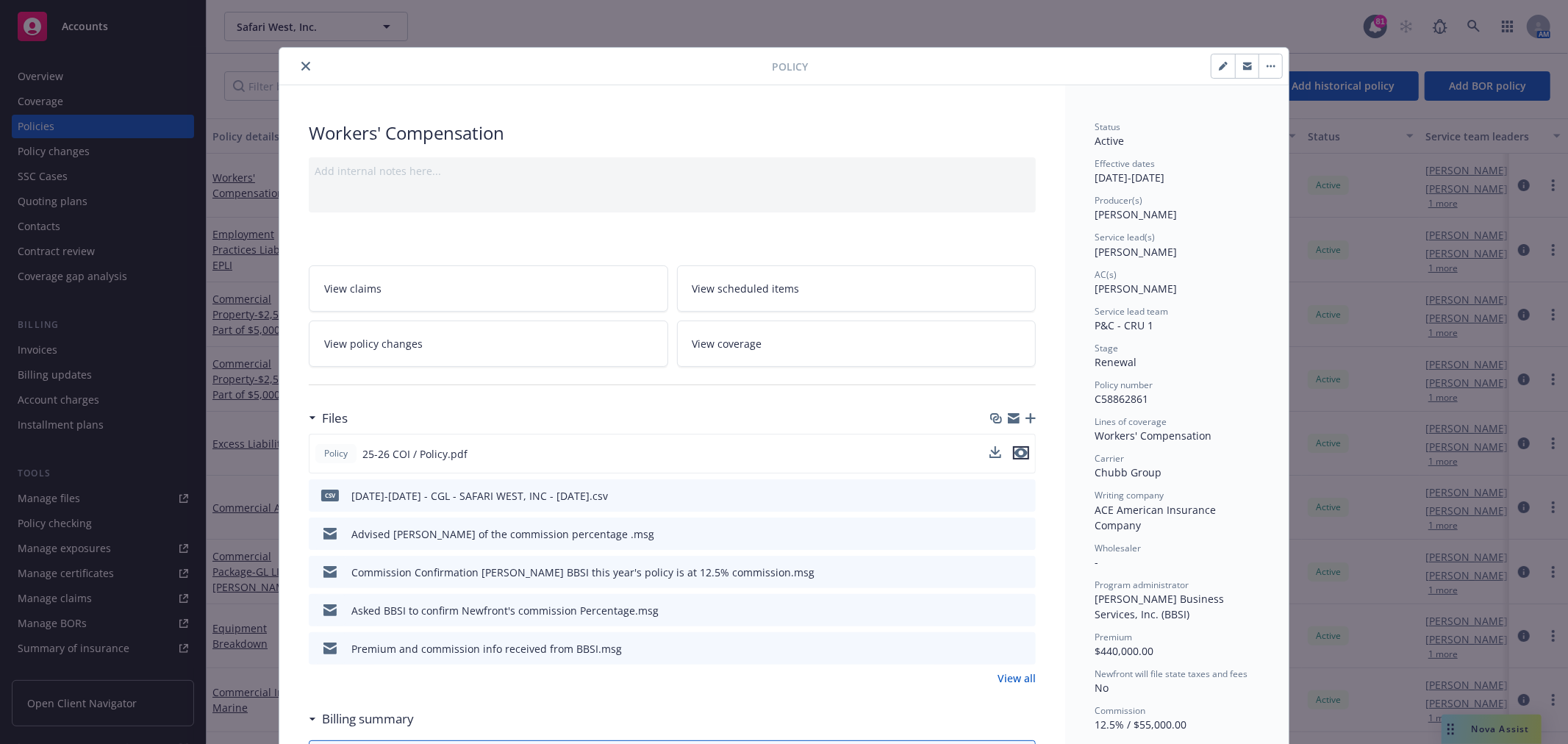
click at [1018, 447] on icon "preview file" at bounding box center [1021, 452] width 13 height 10
click at [1015, 675] on link "View all" at bounding box center [1016, 678] width 38 height 16
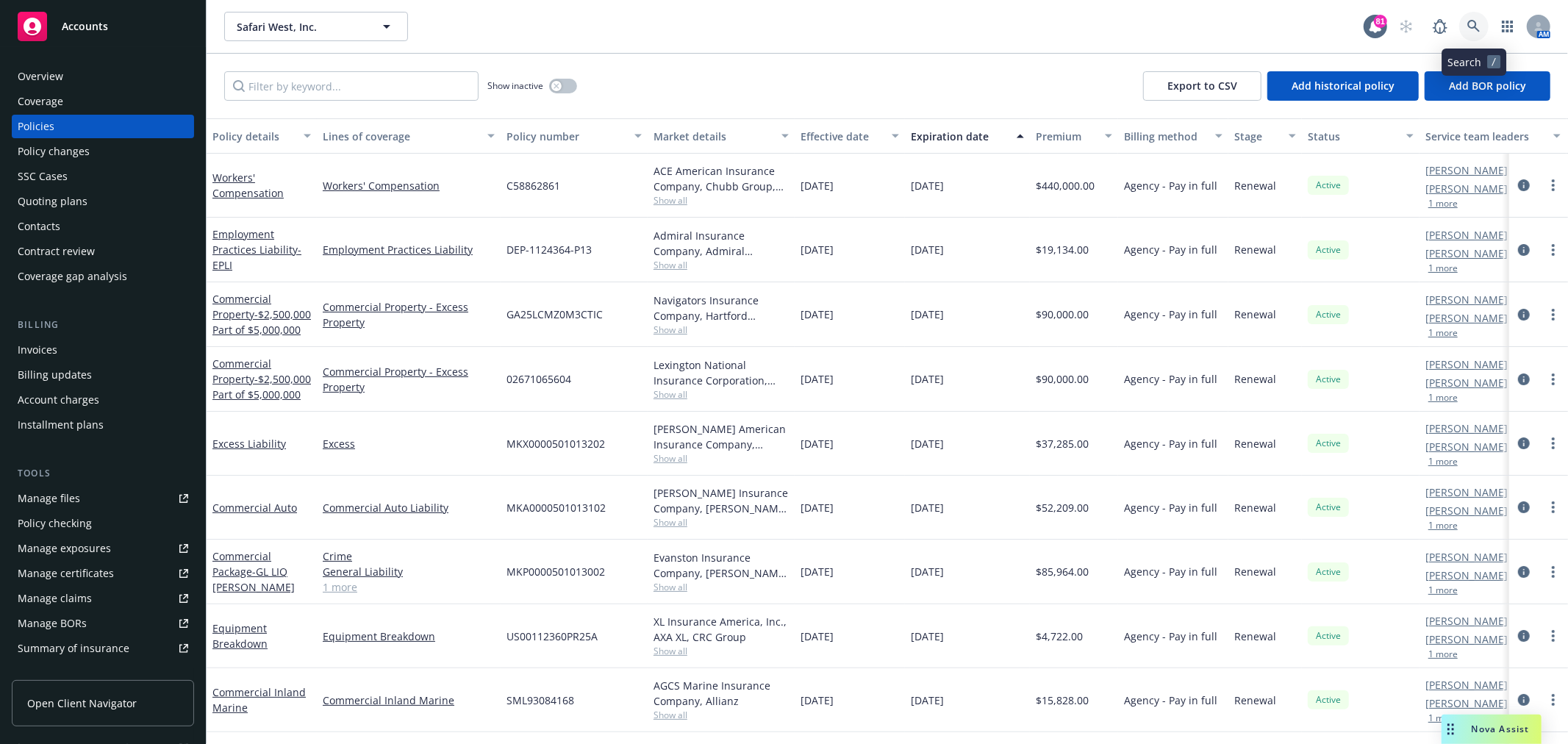
click at [1481, 22] on link at bounding box center [1473, 26] width 29 height 29
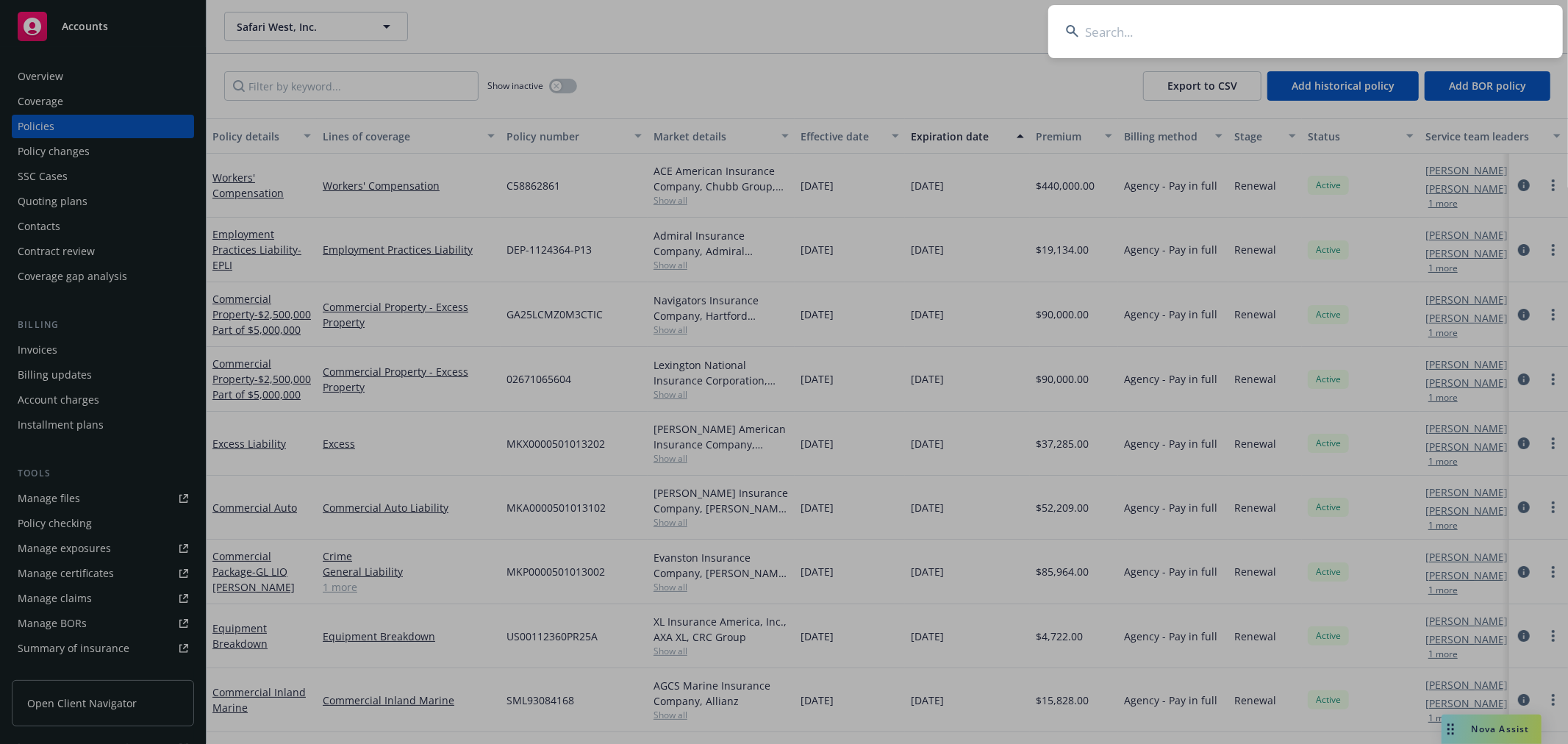
click at [1380, 27] on input at bounding box center [1305, 31] width 514 height 53
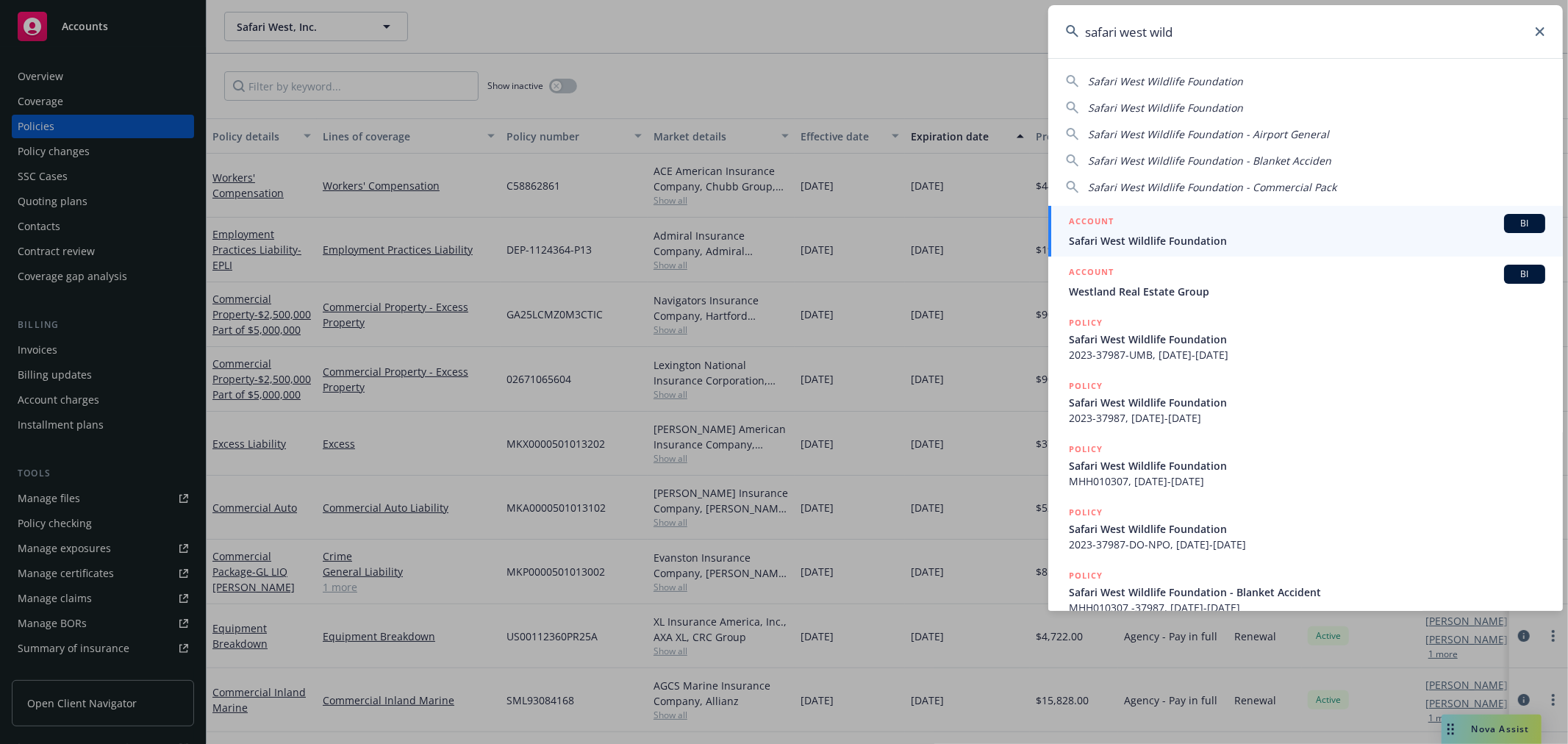
type input "safari west wild"
click at [1240, 231] on div "ACCOUNT BI" at bounding box center [1306, 223] width 476 height 19
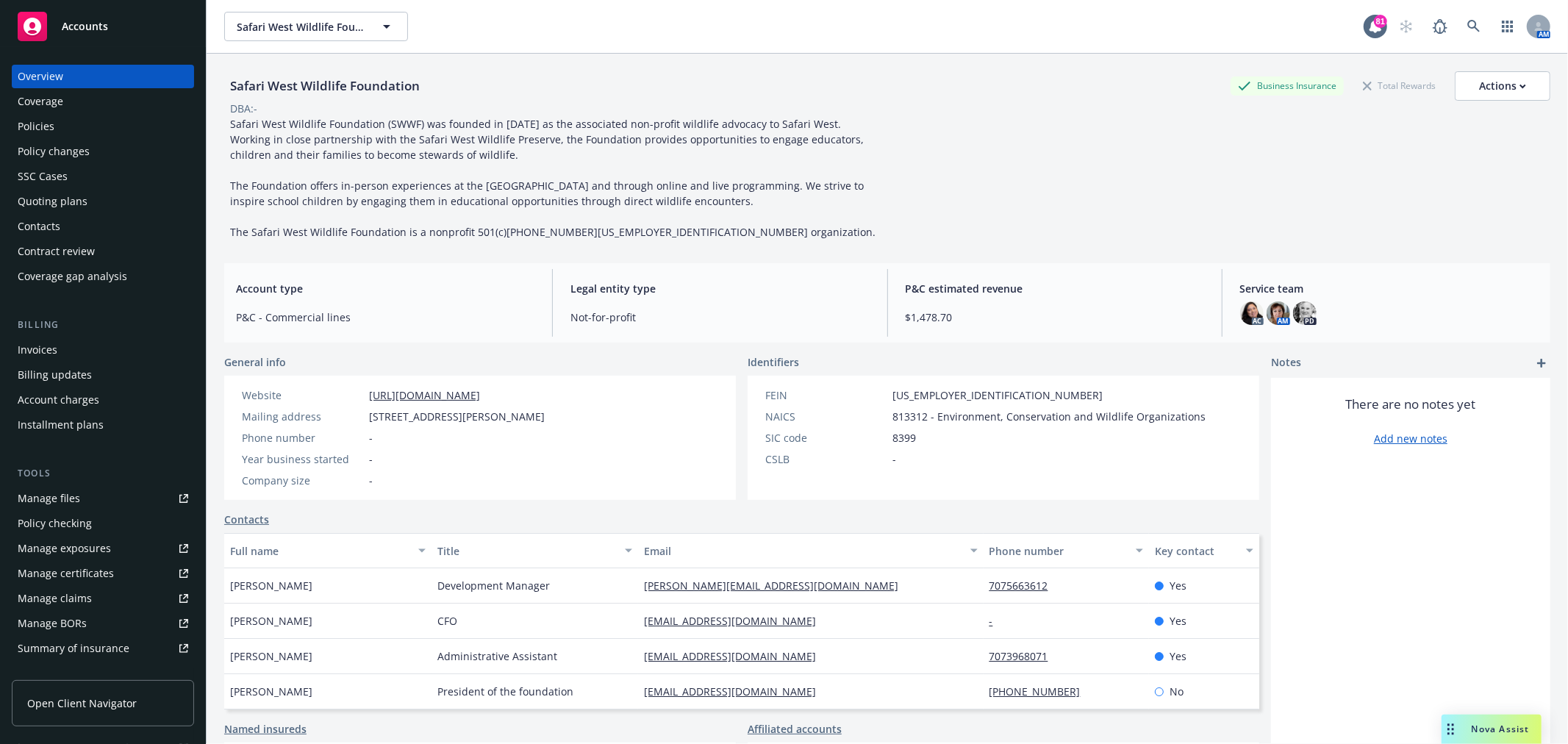
click at [55, 126] on div "Policies" at bounding box center [103, 126] width 171 height 23
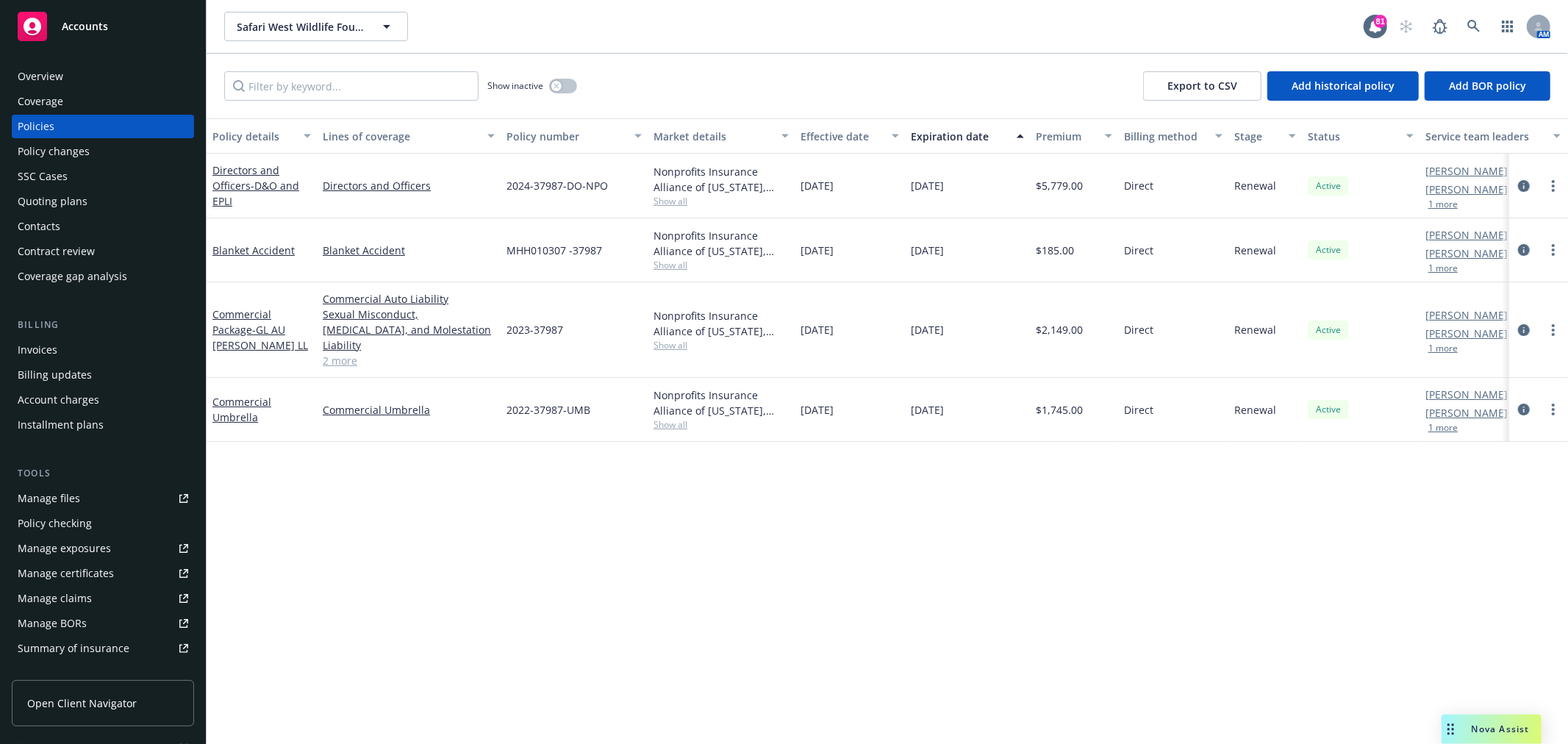
click at [93, 72] on div "Overview" at bounding box center [103, 76] width 171 height 23
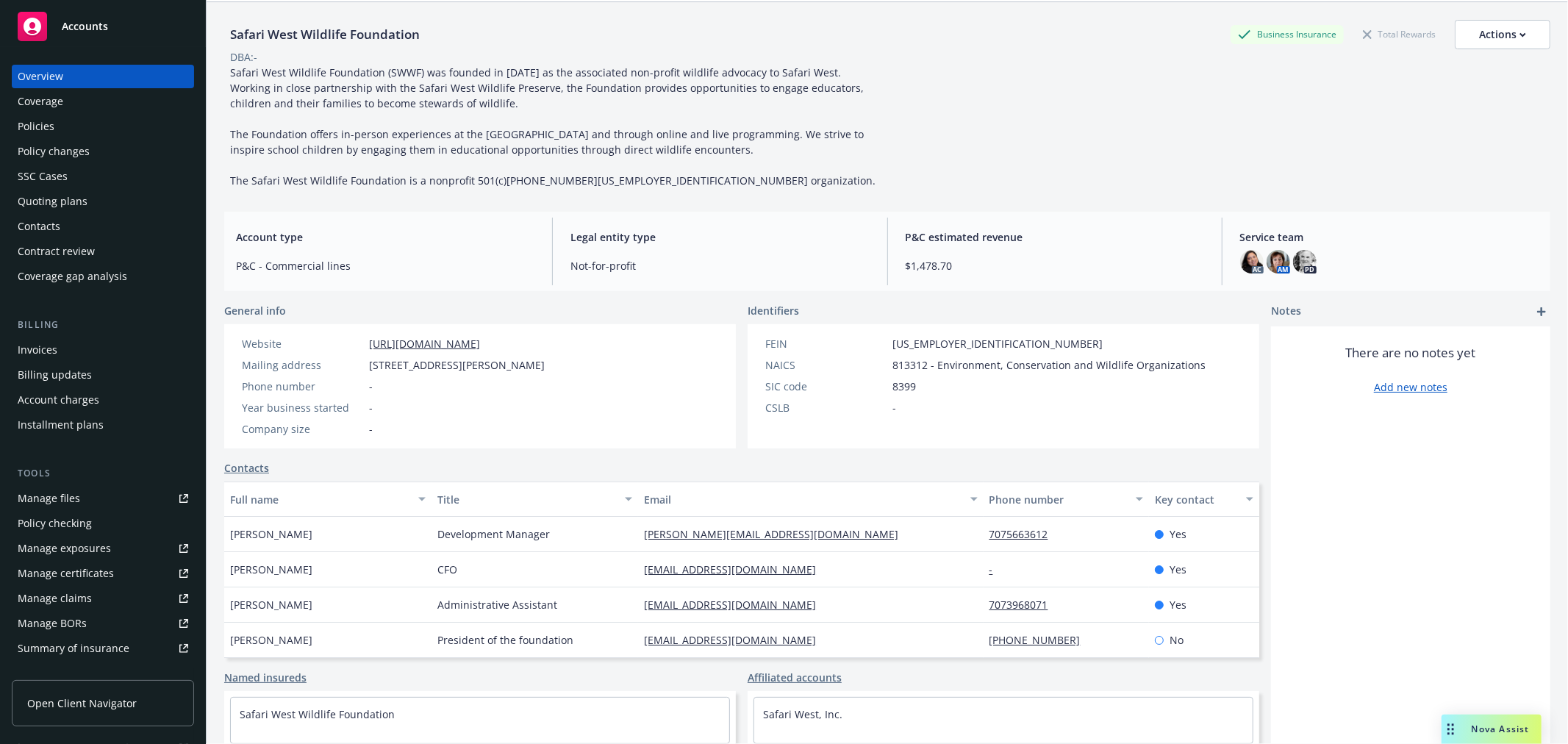
scroll to position [70, 0]
click at [62, 126] on div "Policies" at bounding box center [103, 126] width 171 height 23
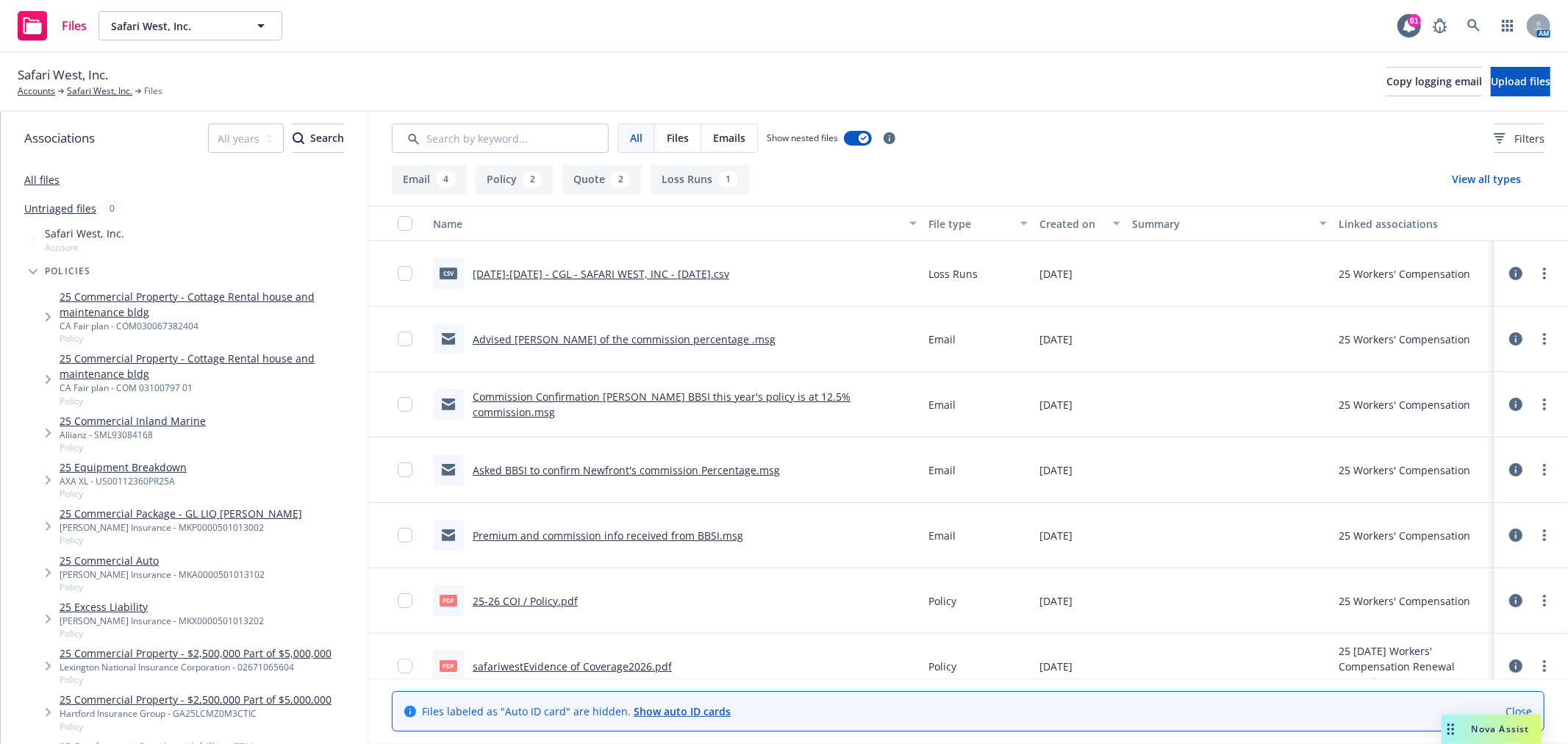
click at [647, 269] on link "[DATE]-[DATE] - CGL - SAFARI WEST, INC - [DATE].csv" at bounding box center [601, 273] width 257 height 14
click at [623, 402] on link "Commission Confirmation [PERSON_NAME] BBSI this year's policy is at 12.5% commi…" at bounding box center [662, 403] width 378 height 29
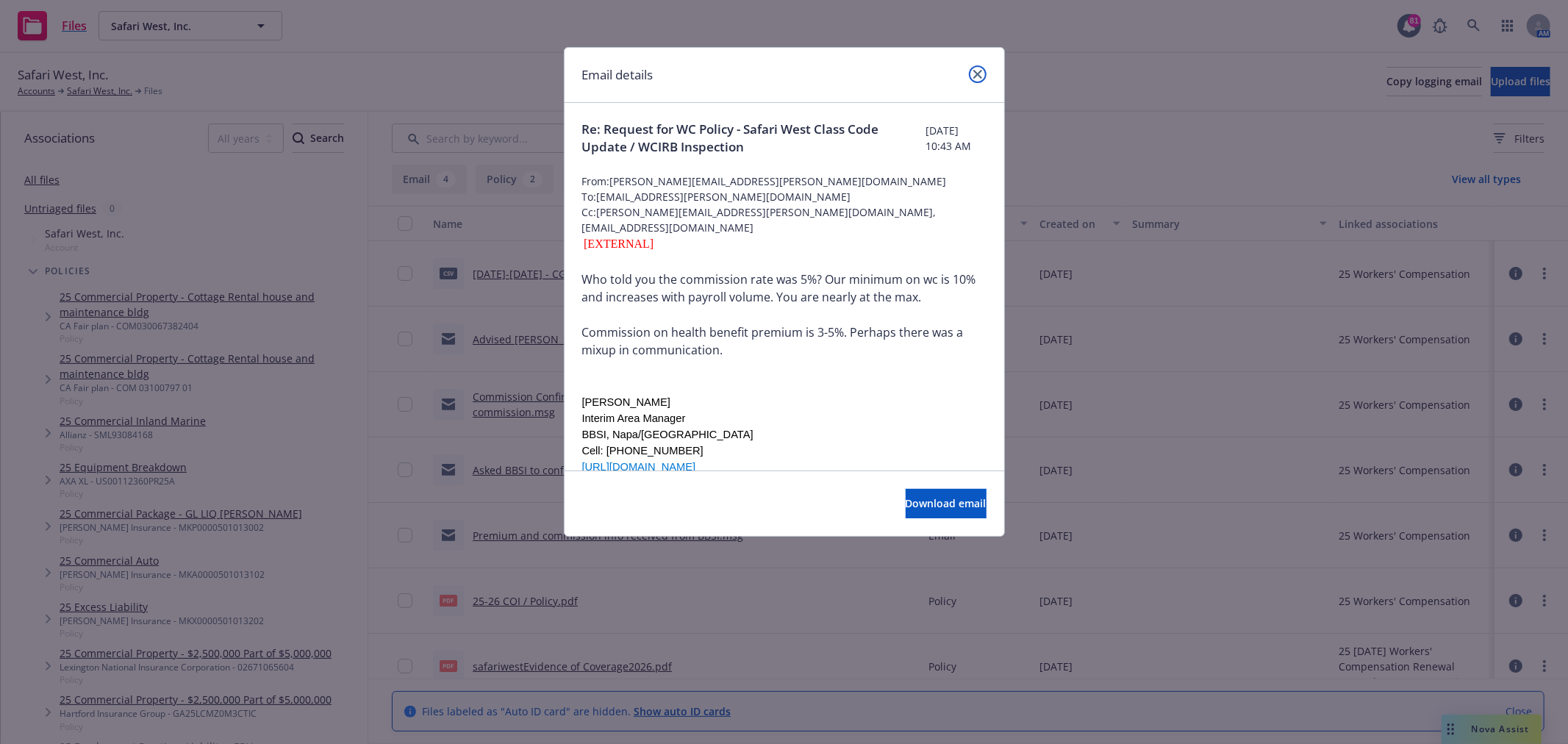
click at [974, 70] on icon "close" at bounding box center [977, 74] width 9 height 9
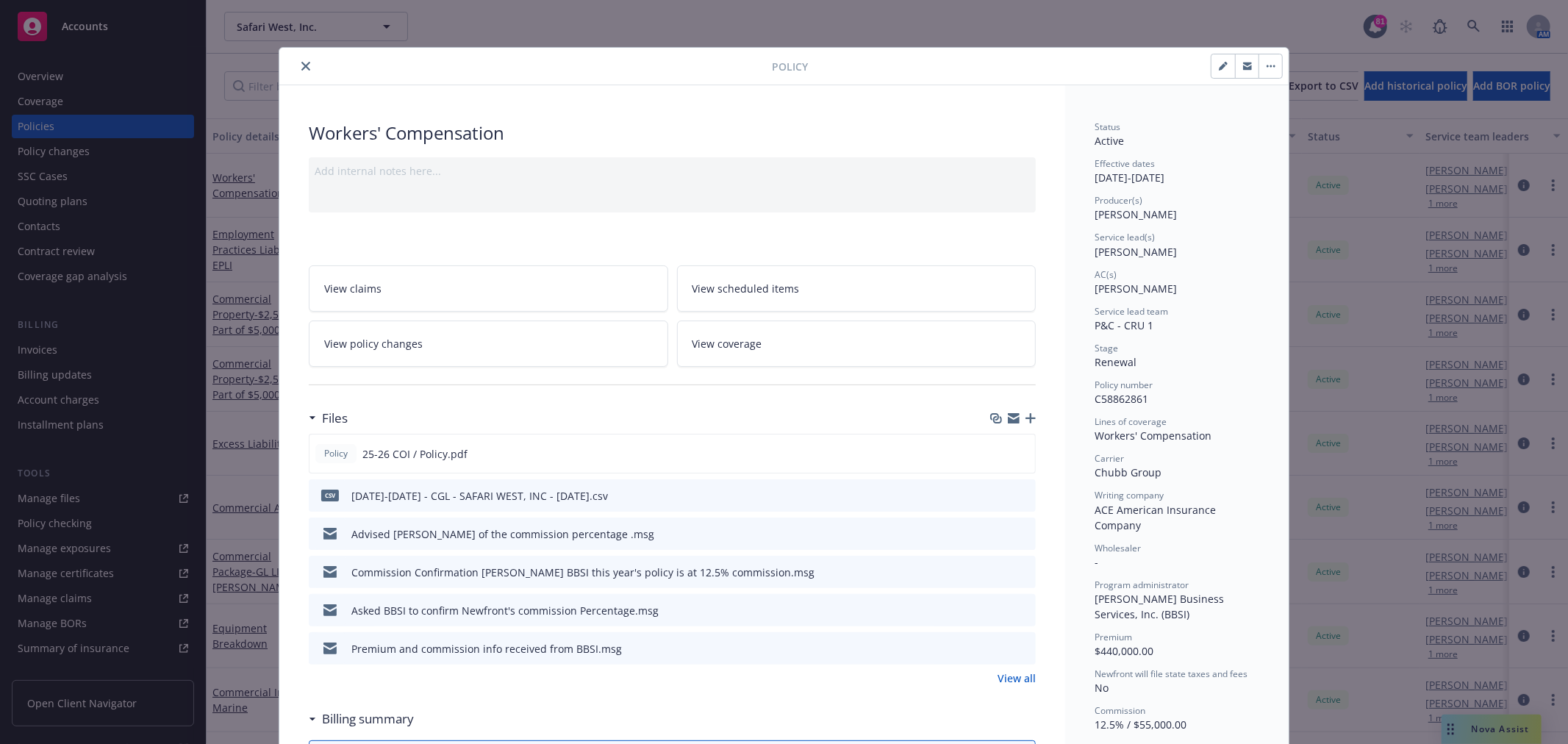
click at [302, 69] on icon "close" at bounding box center [306, 66] width 9 height 9
